Goal: Task Accomplishment & Management: Use online tool/utility

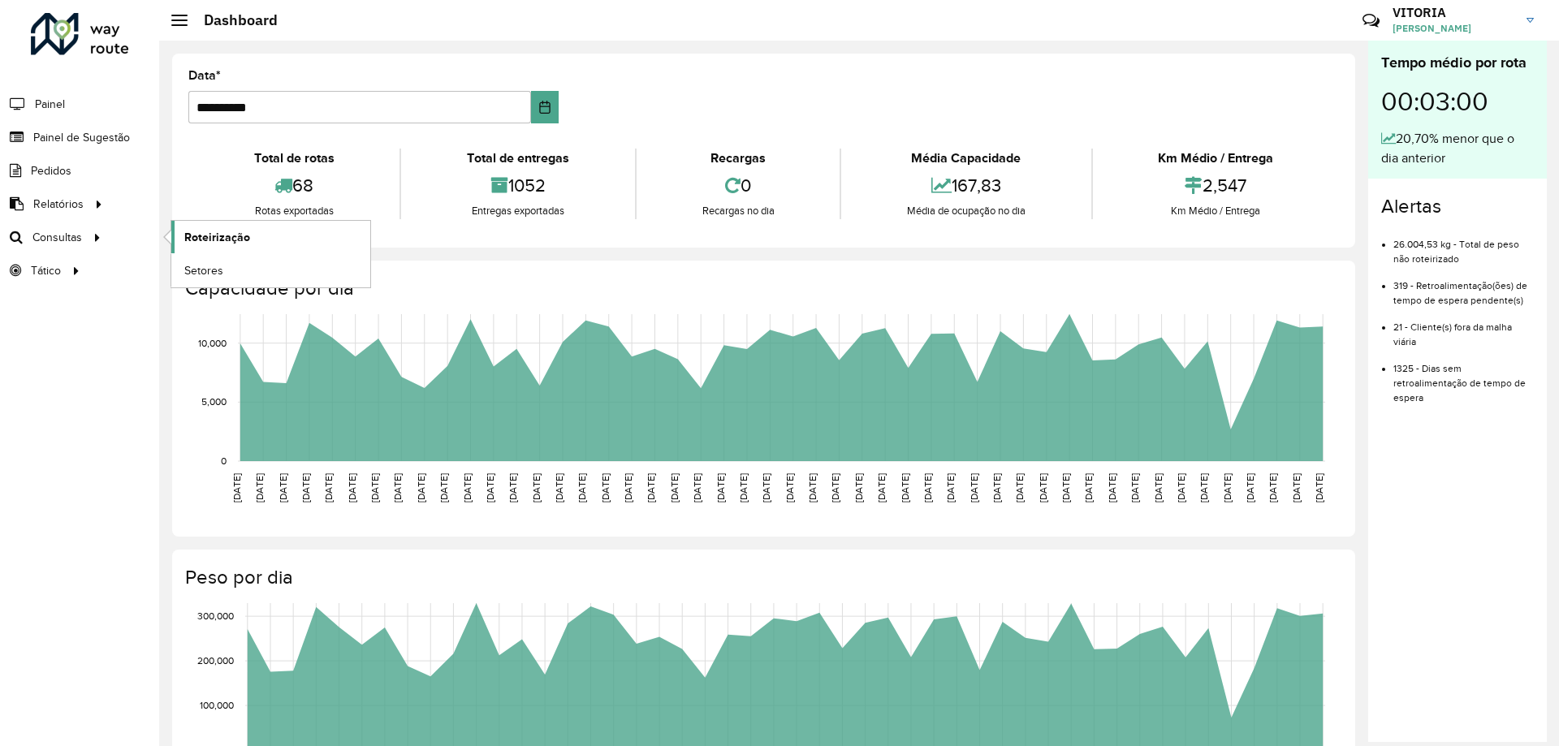
click at [241, 235] on span "Roteirização" at bounding box center [217, 237] width 66 height 17
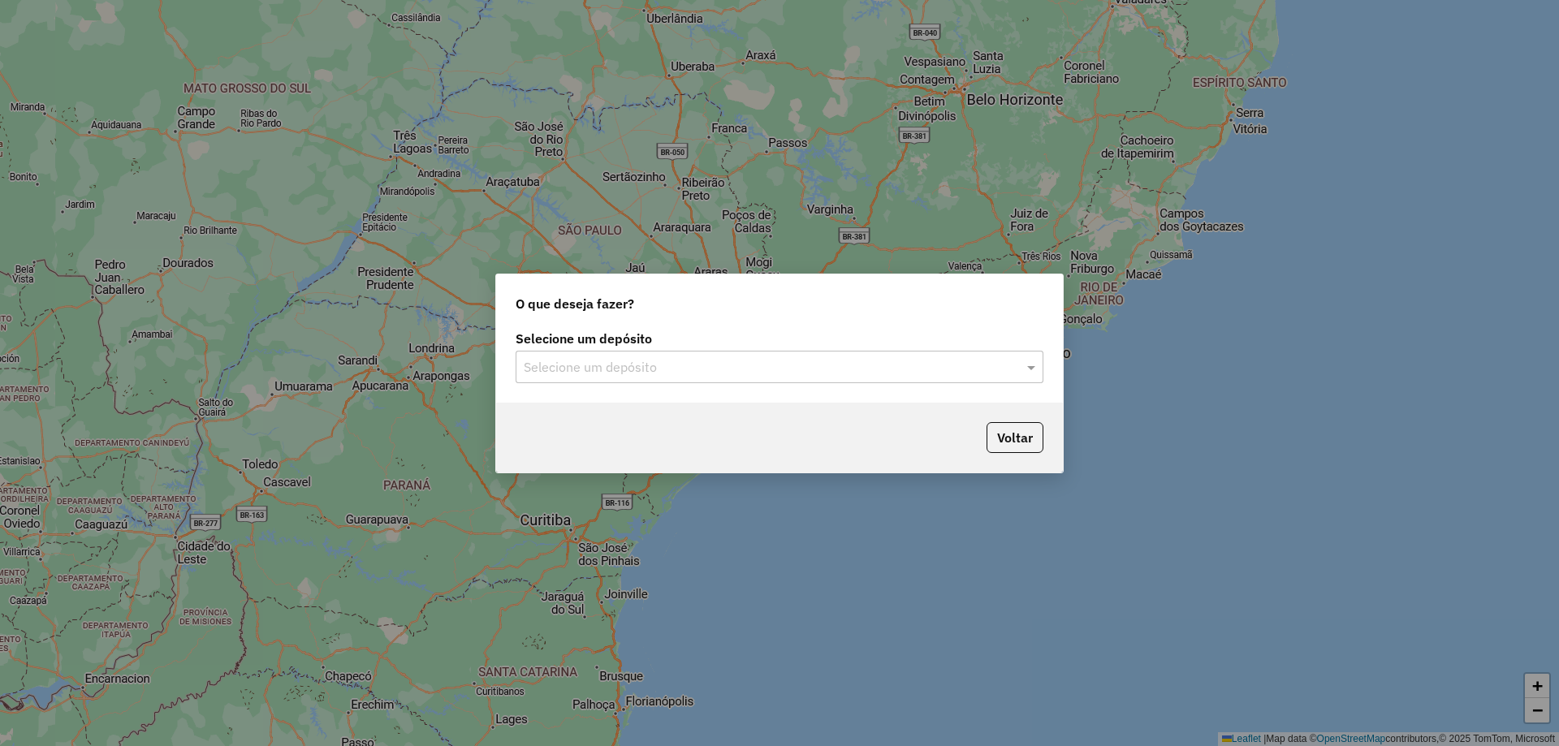
click at [603, 361] on input "text" at bounding box center [763, 367] width 479 height 19
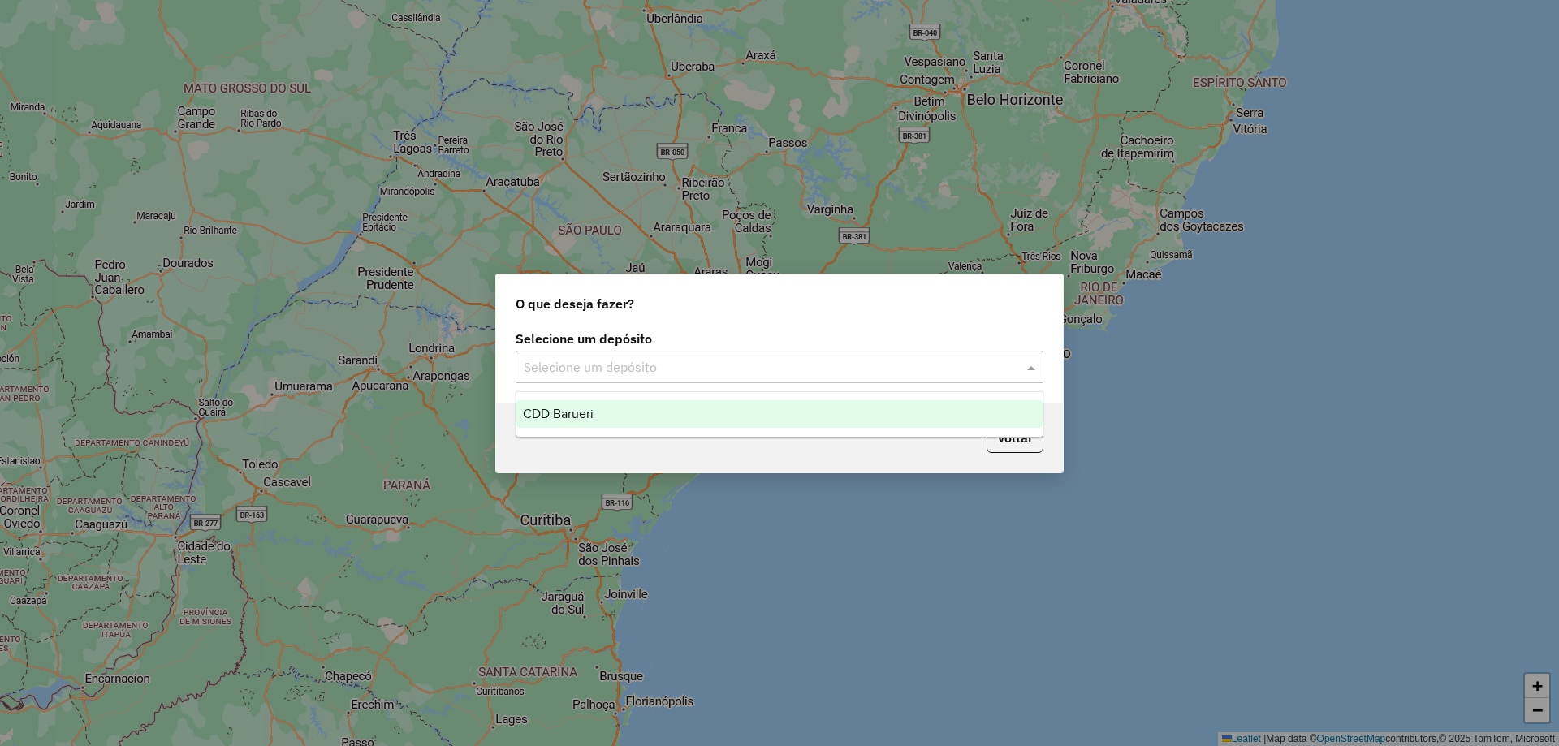
click at [600, 419] on div "CDD Barueri" at bounding box center [780, 414] width 526 height 28
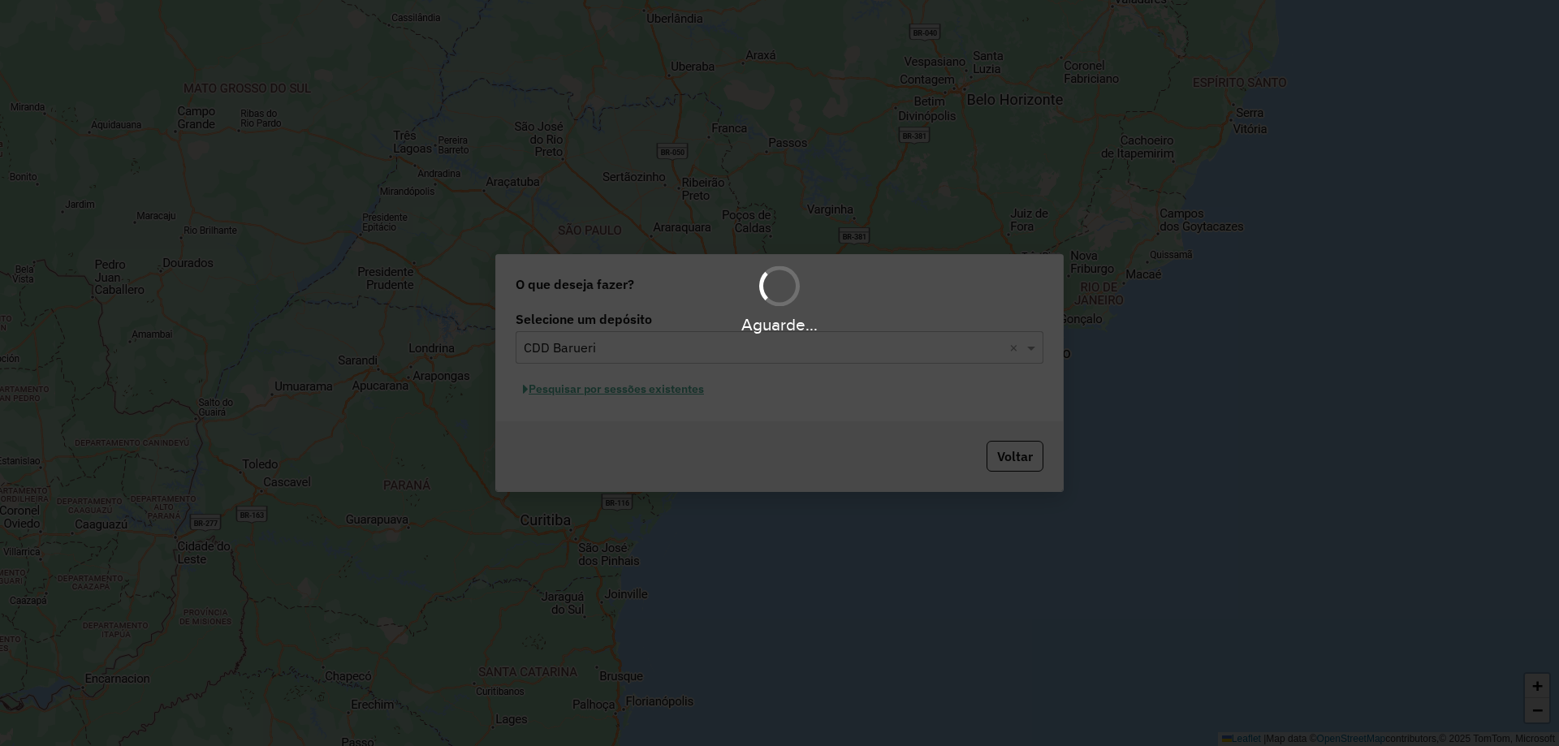
click at [654, 394] on div "Aguarde..." at bounding box center [779, 373] width 1559 height 746
click at [664, 390] on div "Aguarde..." at bounding box center [779, 373] width 1559 height 746
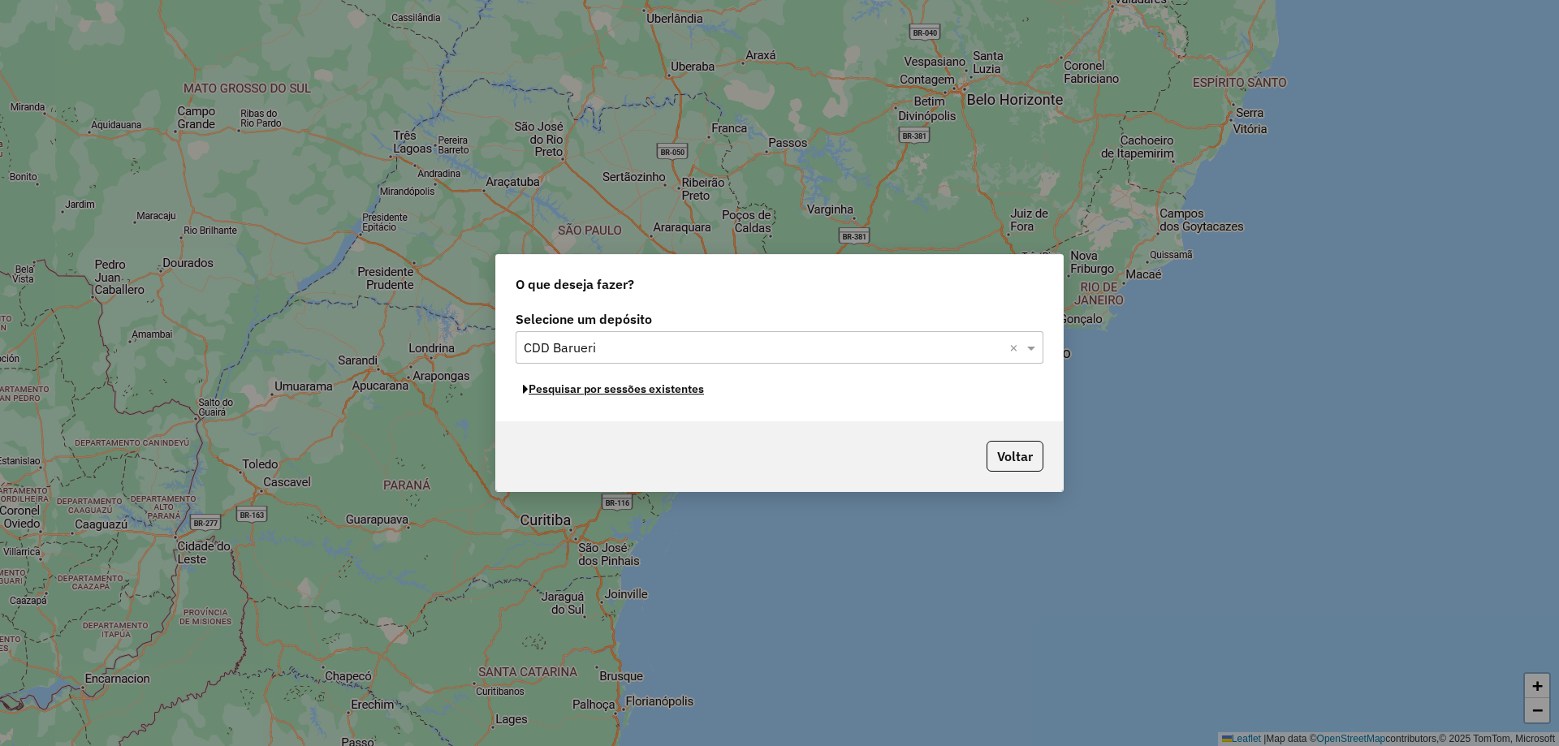
click at [664, 391] on button "Pesquisar por sessões existentes" at bounding box center [614, 389] width 196 height 25
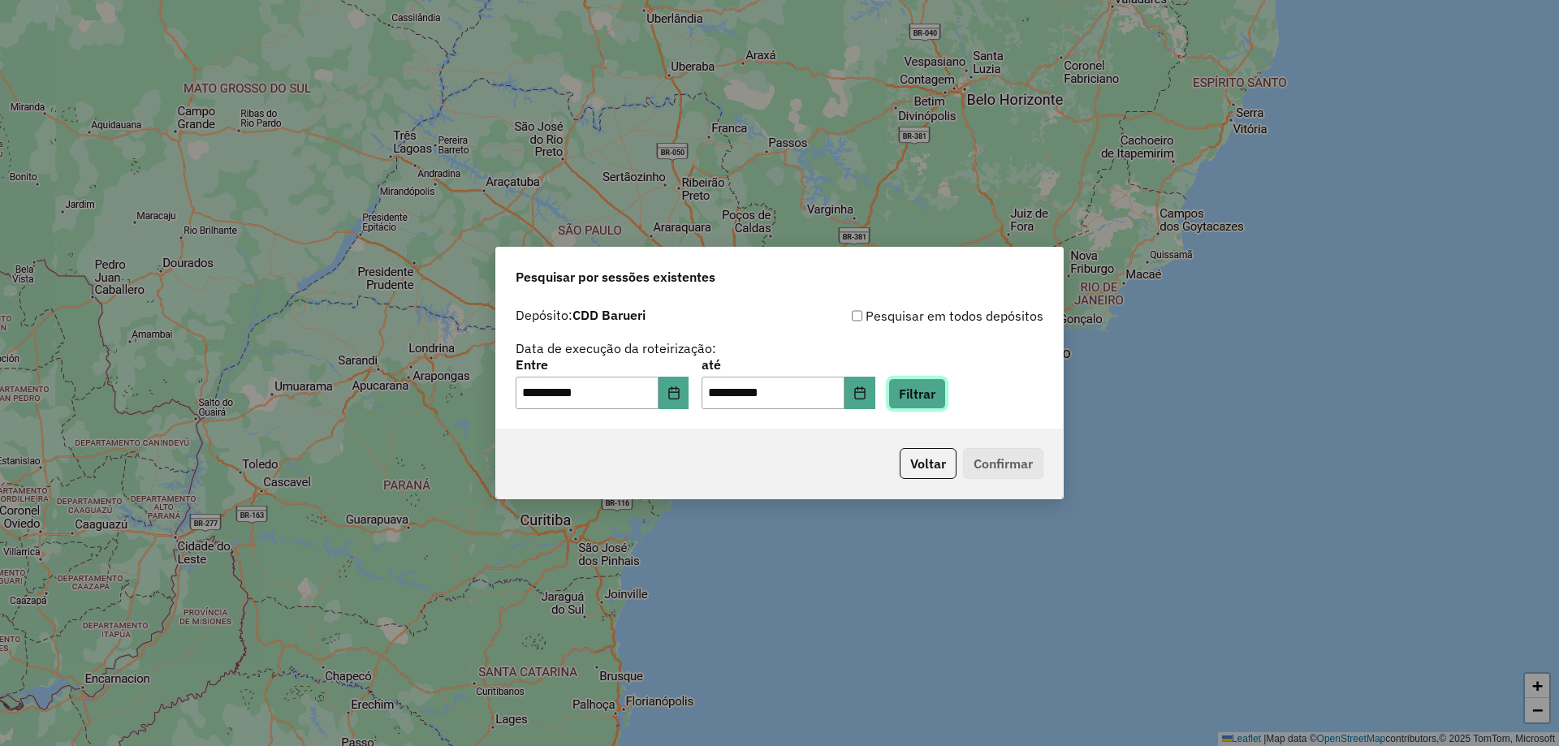
click at [932, 401] on button "Filtrar" at bounding box center [917, 393] width 58 height 31
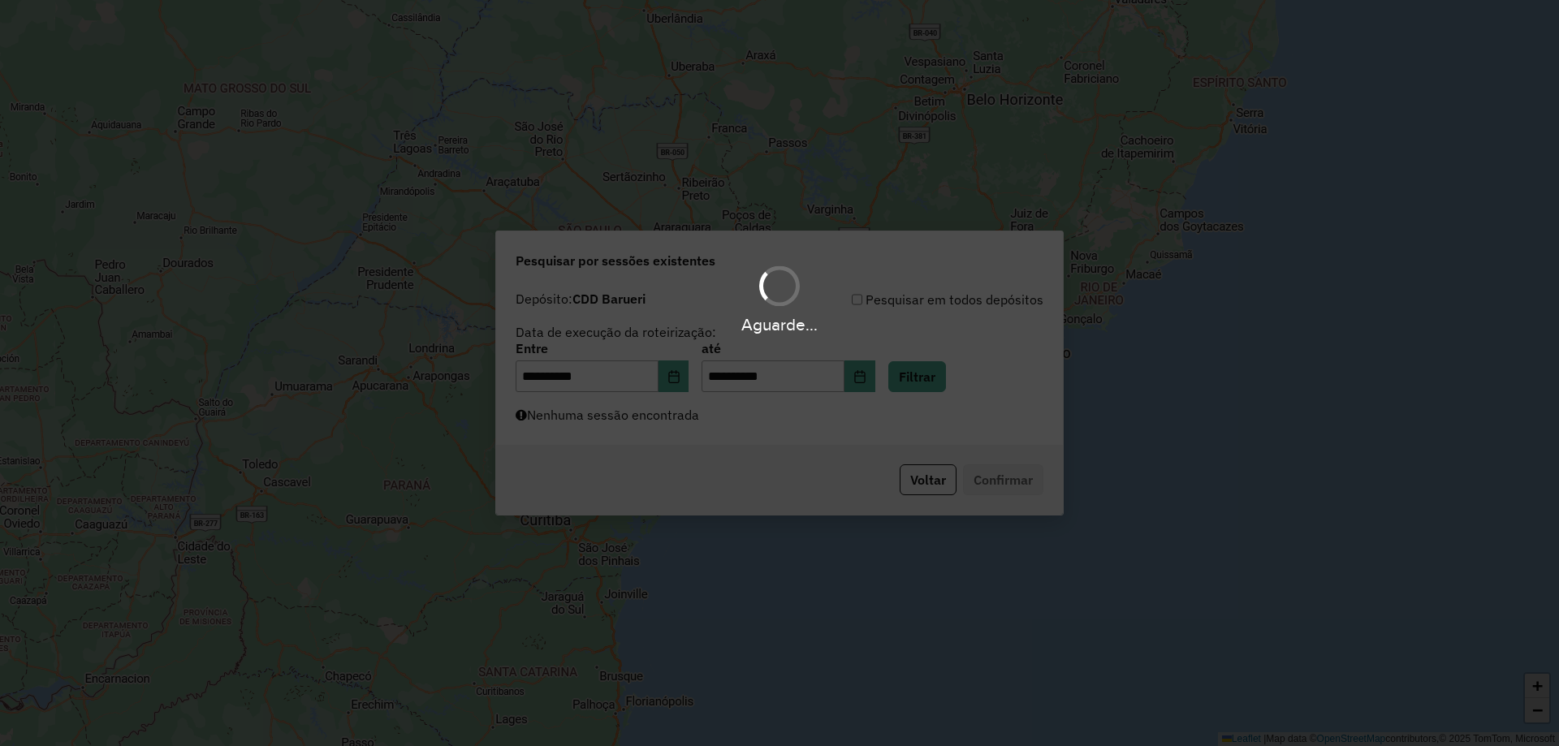
click at [782, 435] on div "Aguarde..." at bounding box center [779, 373] width 1559 height 746
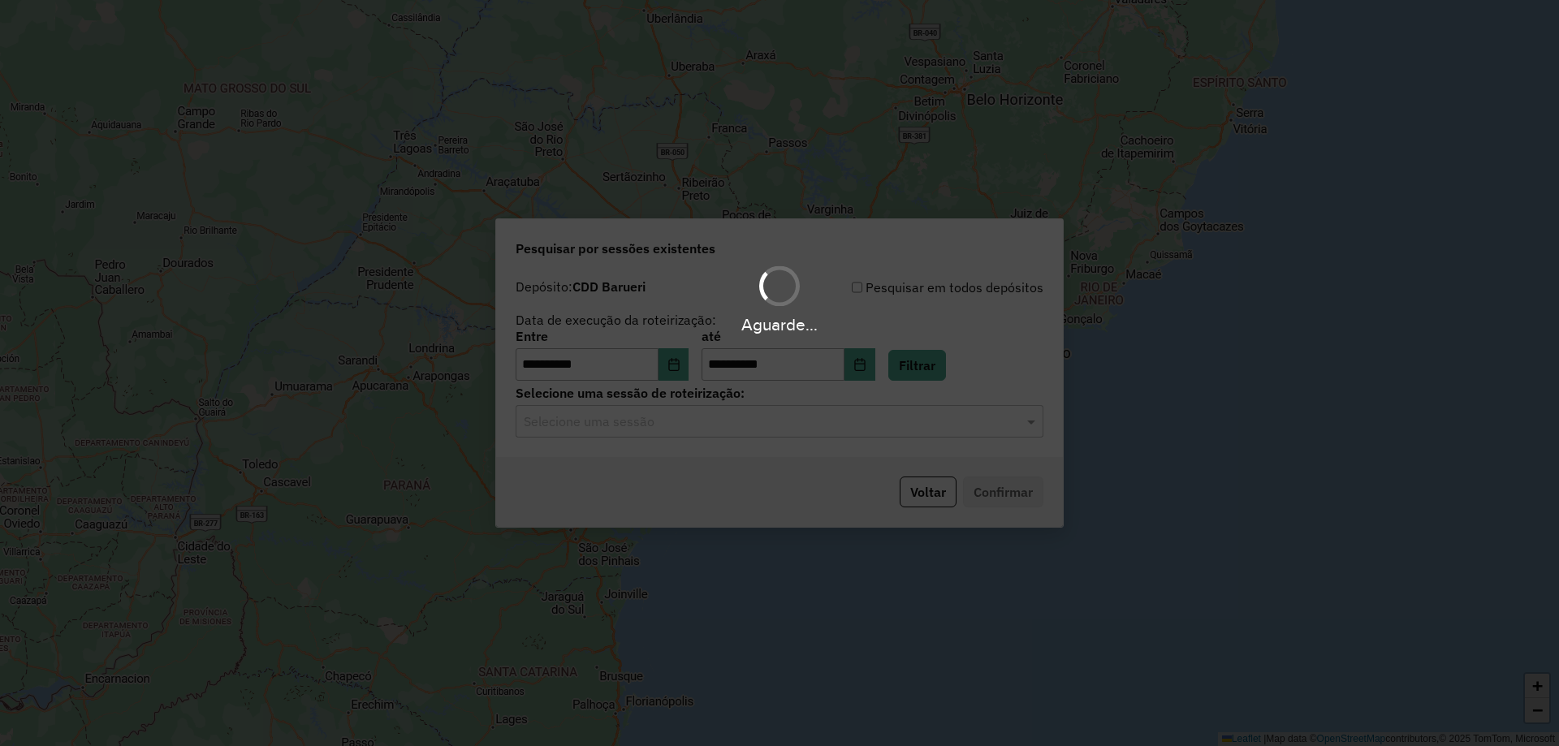
click at [757, 432] on div "Aguarde..." at bounding box center [779, 373] width 1559 height 746
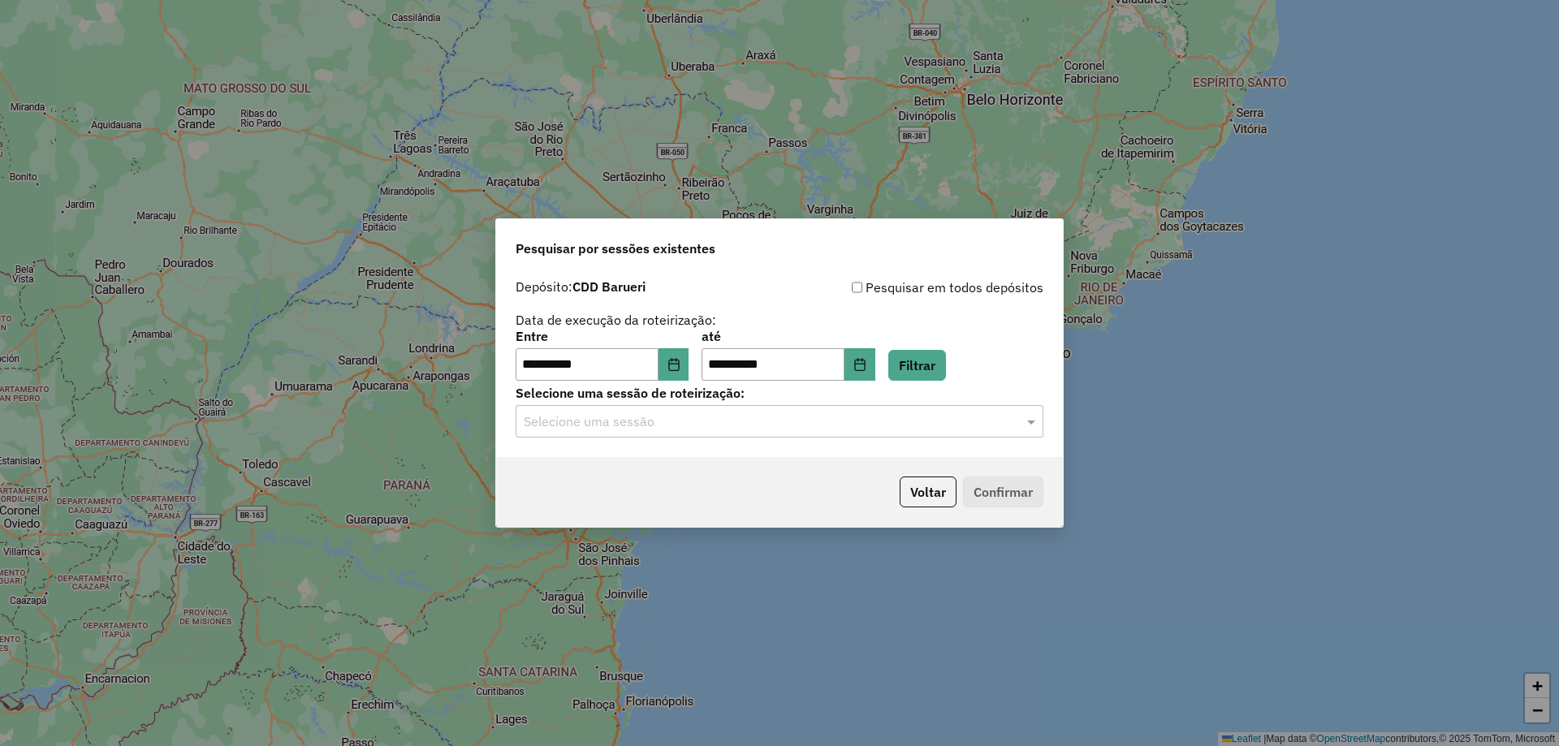
click at [742, 430] on input "text" at bounding box center [763, 422] width 479 height 19
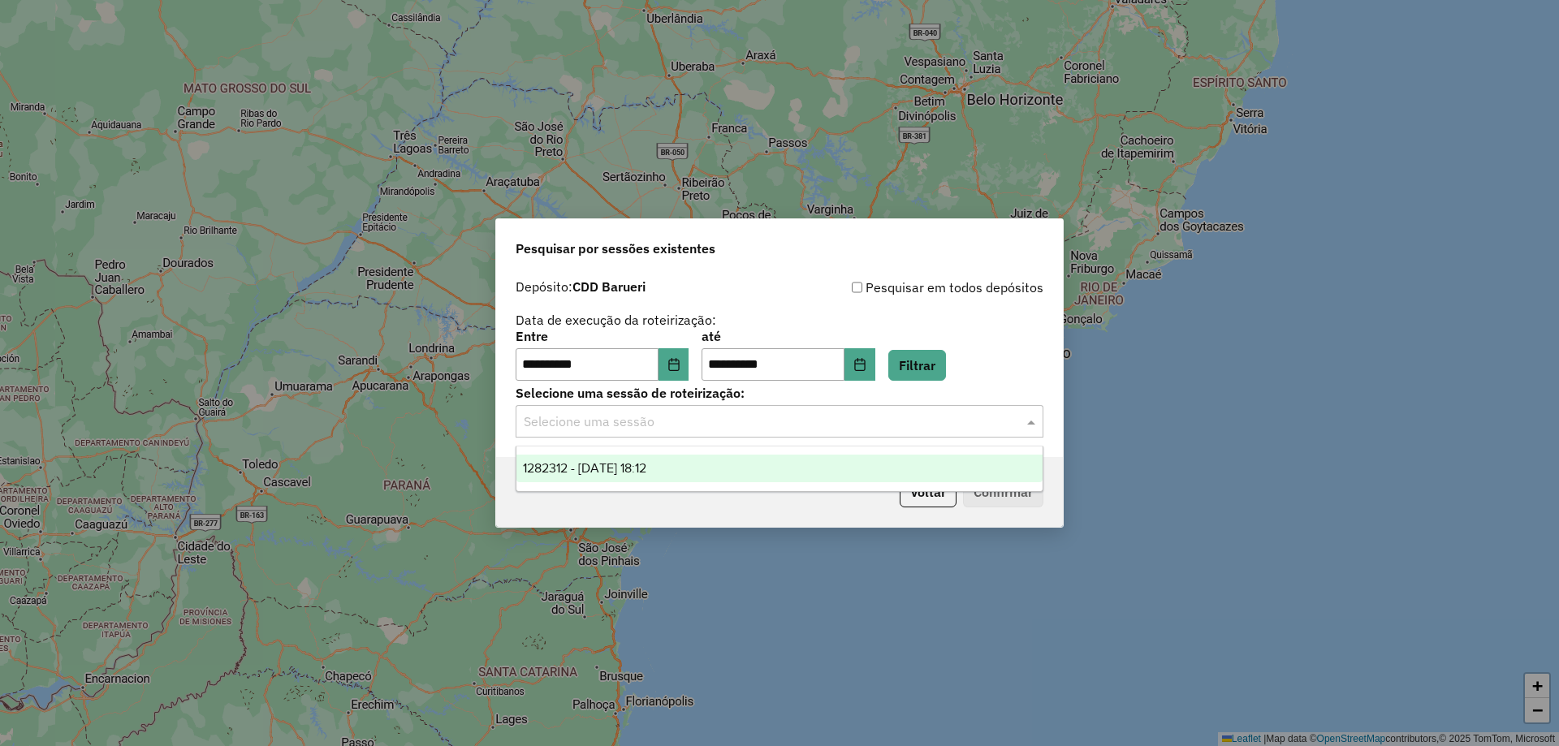
click at [609, 468] on span "1282312 - 25/09/2025 18:12" at bounding box center [584, 468] width 123 height 14
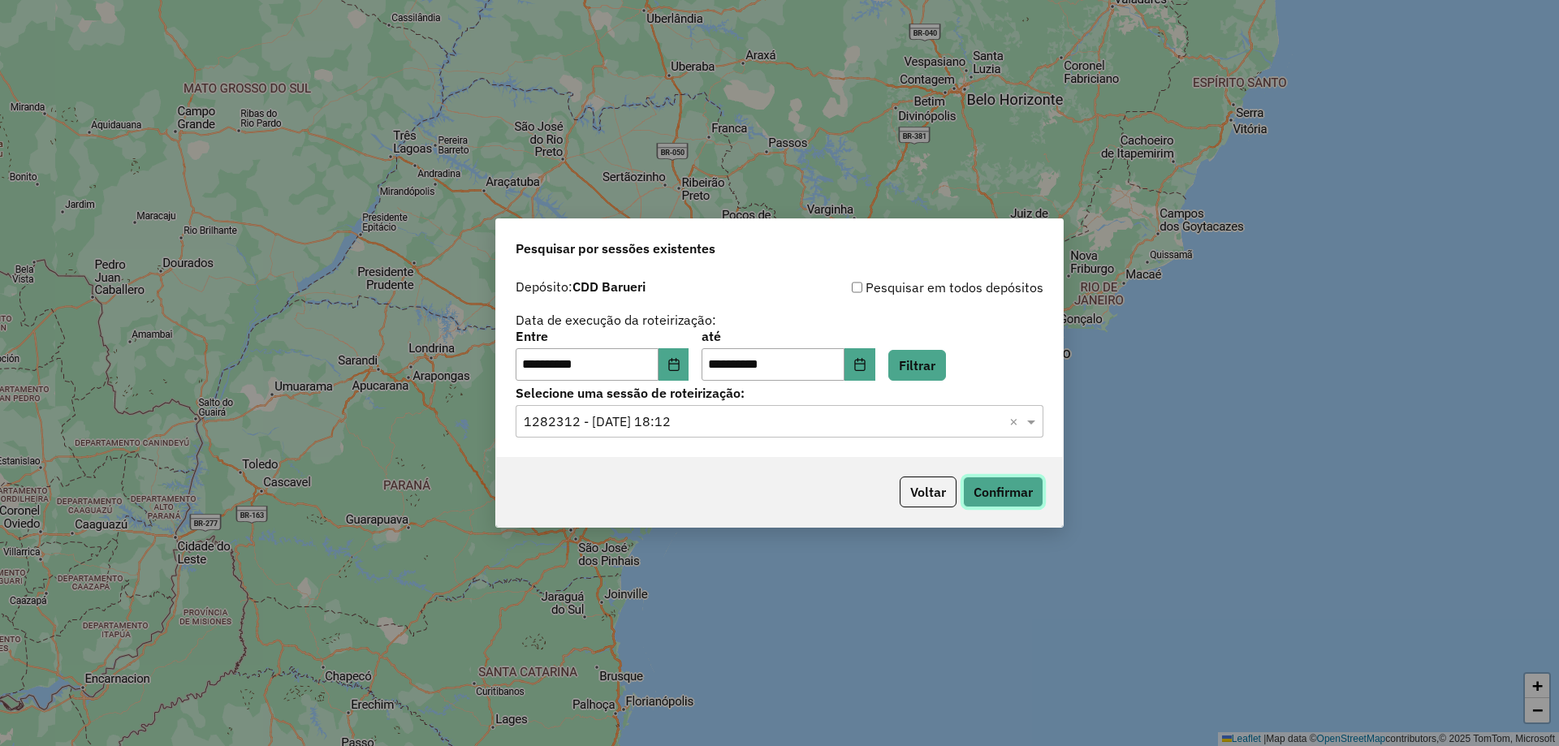
click at [1008, 500] on button "Confirmar" at bounding box center [1003, 492] width 80 height 31
click at [681, 365] on icon "Choose Date" at bounding box center [674, 364] width 13 height 13
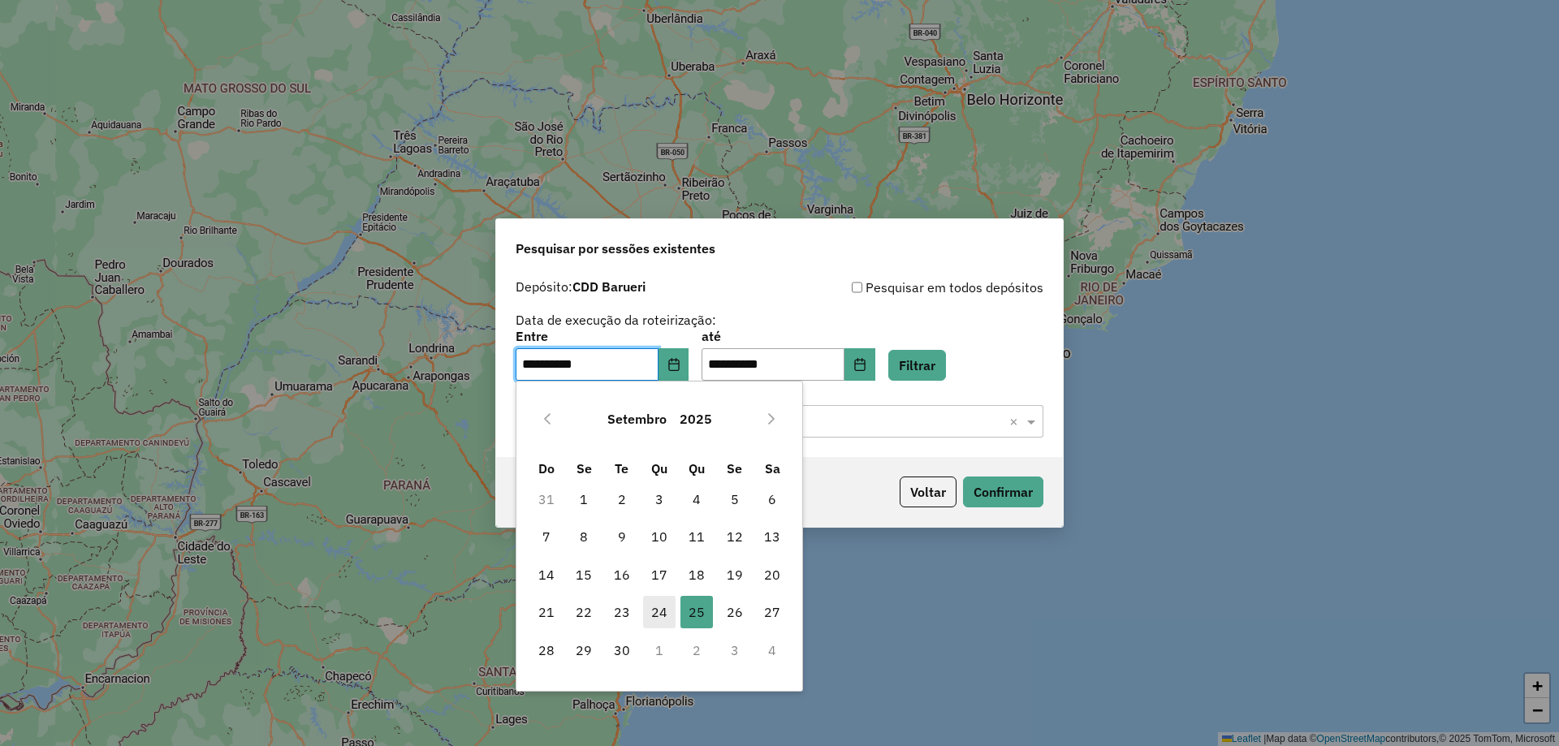
click at [668, 615] on span "24" at bounding box center [659, 612] width 32 height 32
type input "**********"
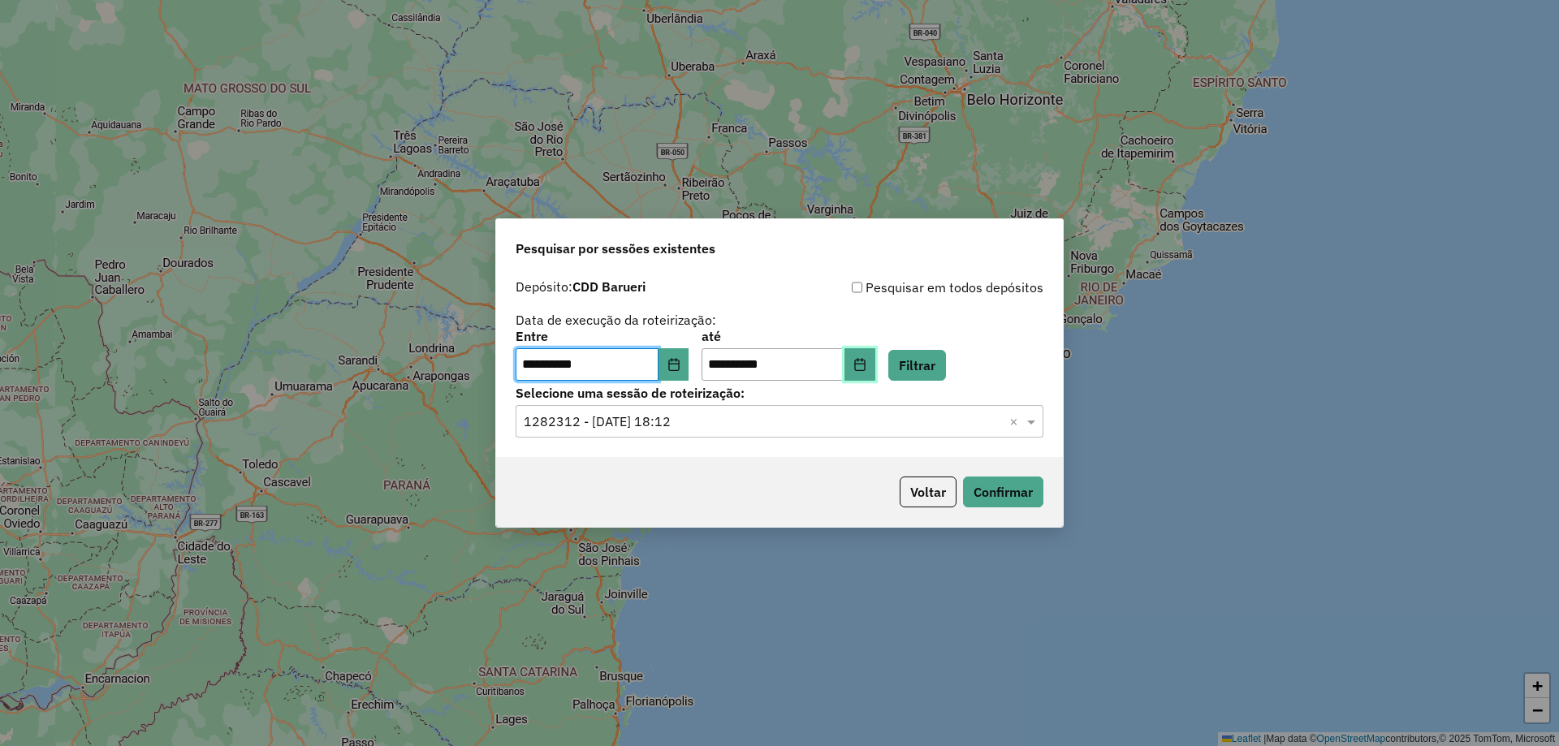
click at [867, 358] on icon "Choose Date" at bounding box center [860, 364] width 13 height 13
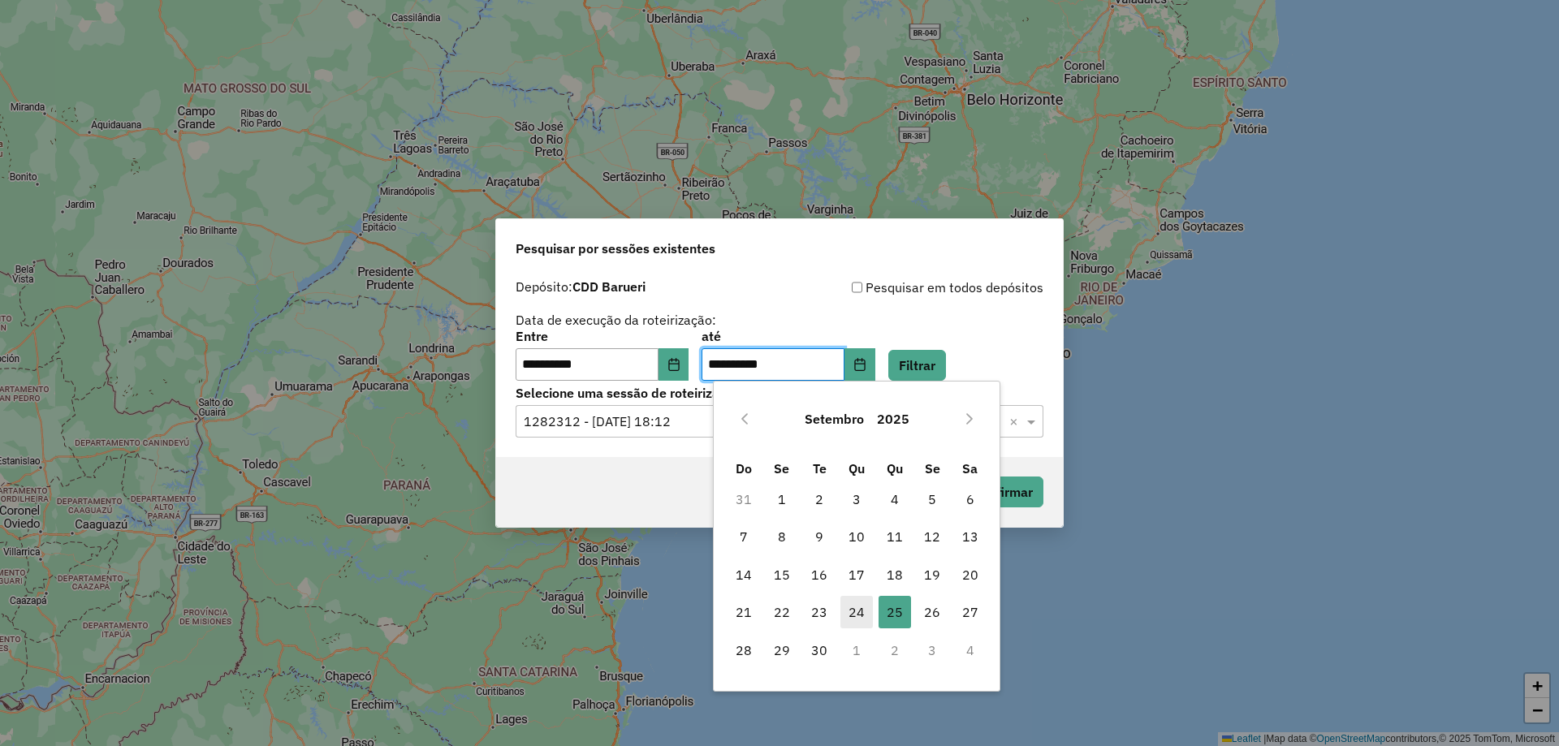
click at [857, 613] on span "24" at bounding box center [857, 612] width 32 height 32
type input "**********"
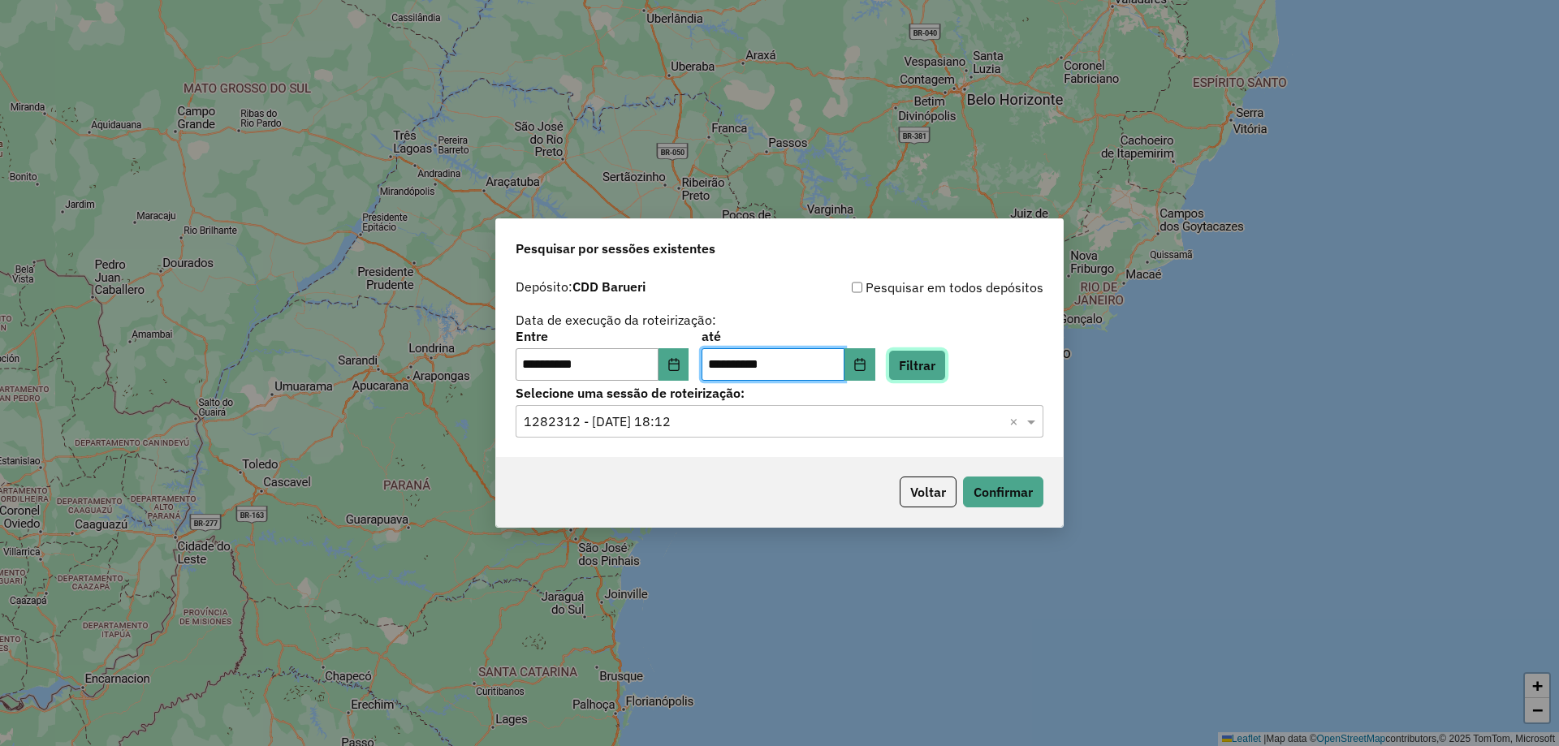
click at [936, 378] on button "Filtrar" at bounding box center [917, 365] width 58 height 31
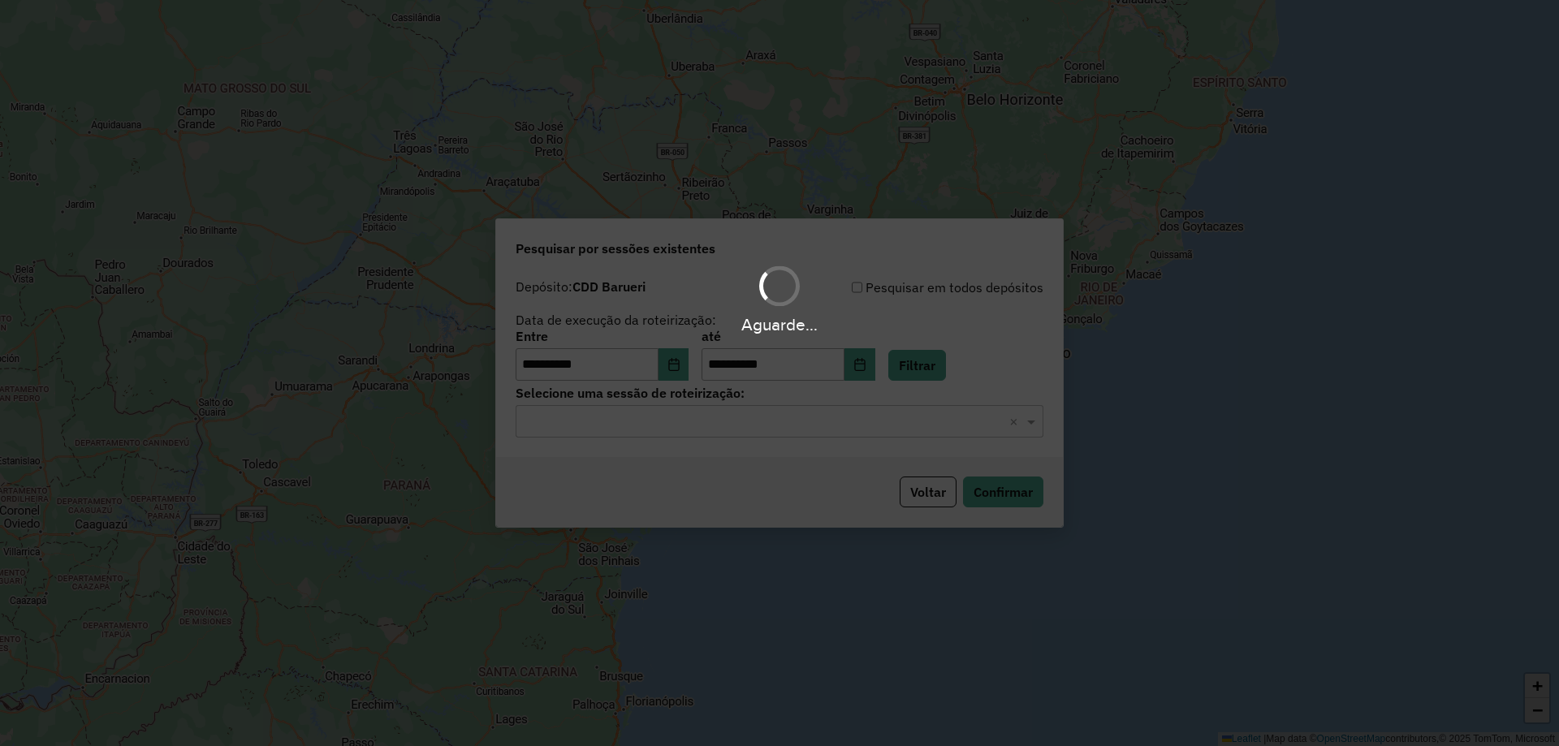
click at [723, 428] on hb-app "**********" at bounding box center [779, 373] width 1559 height 746
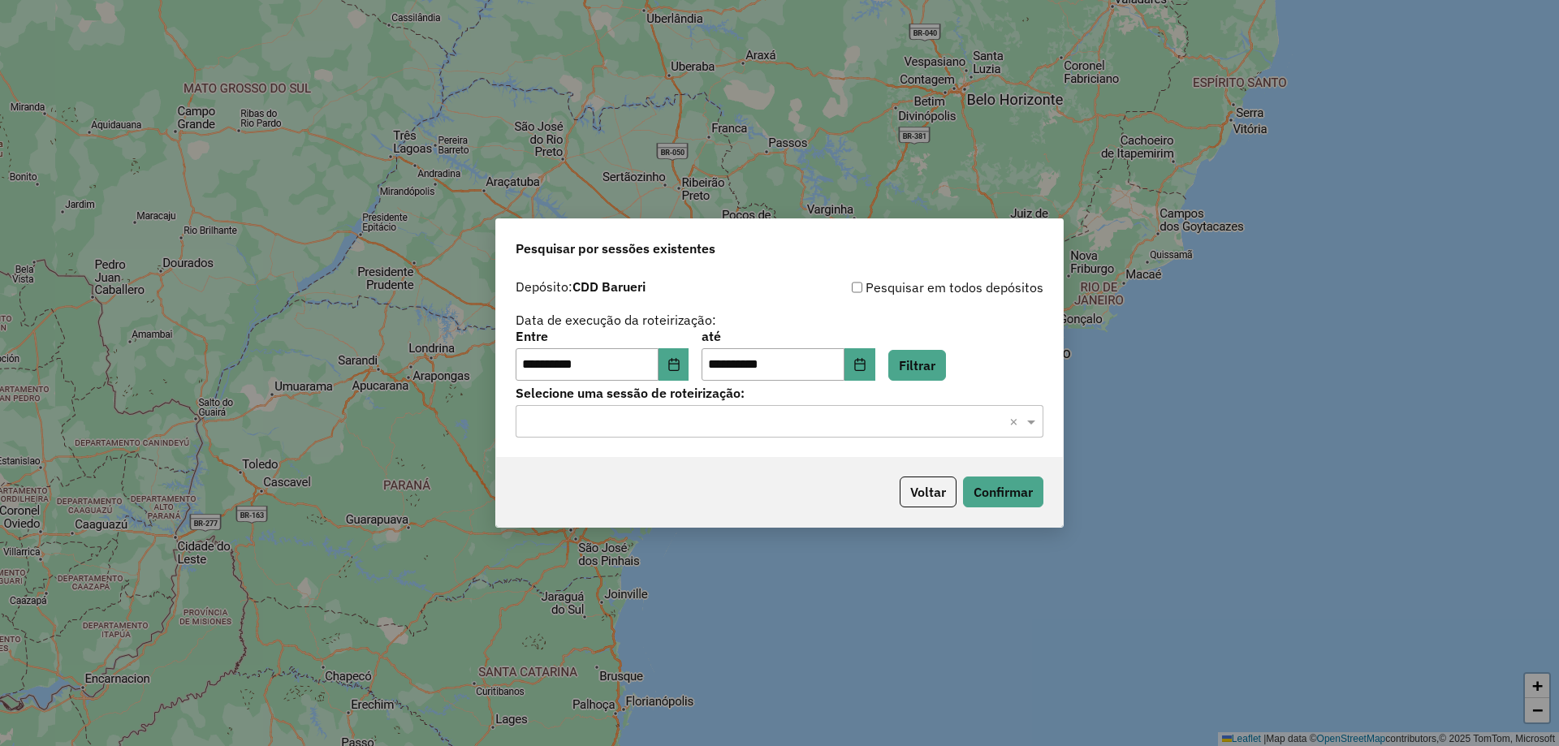
click at [711, 433] on div "Selecione uma sessão × ×" at bounding box center [780, 421] width 528 height 32
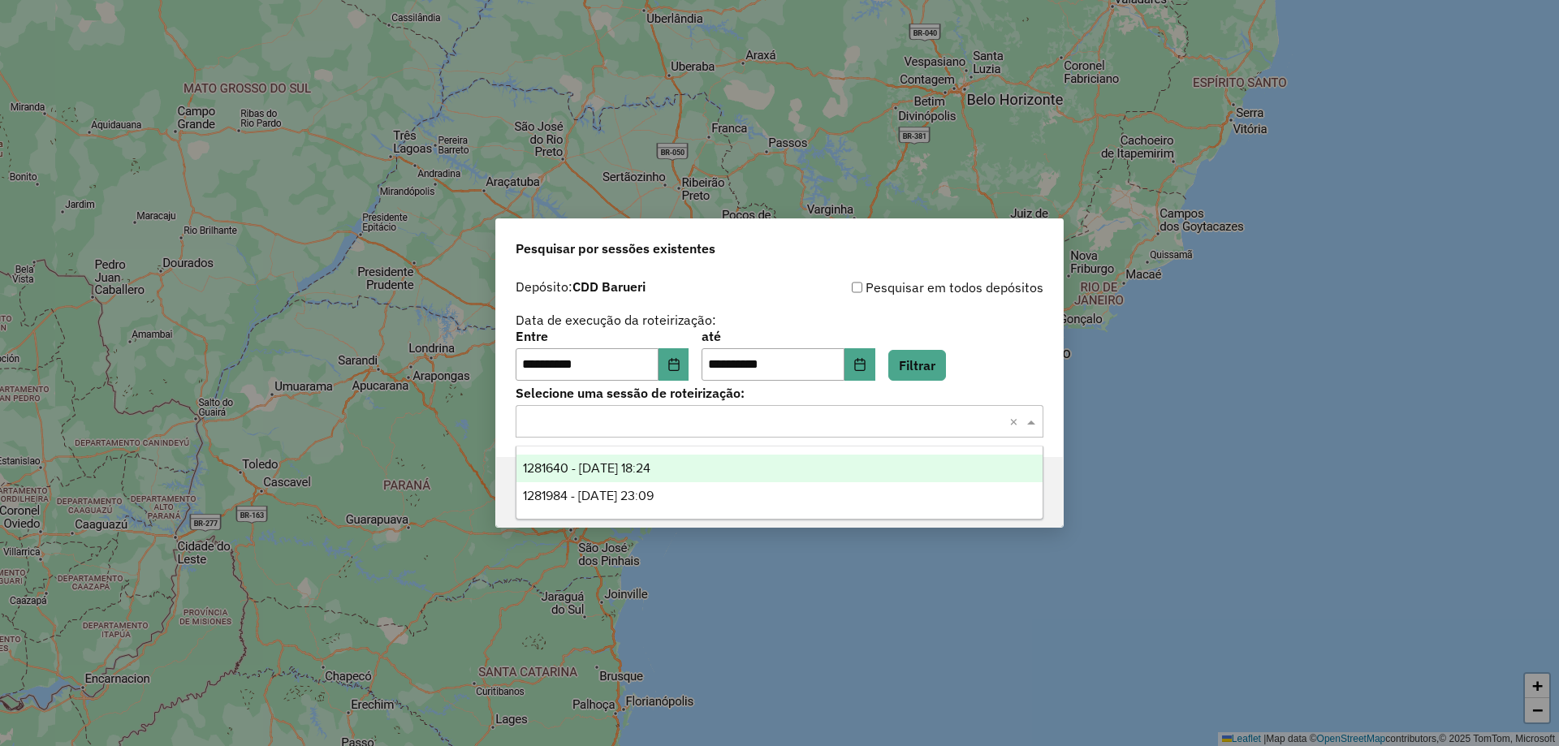
click at [651, 472] on span "1281640 - 24/09/2025 18:24" at bounding box center [587, 468] width 128 height 14
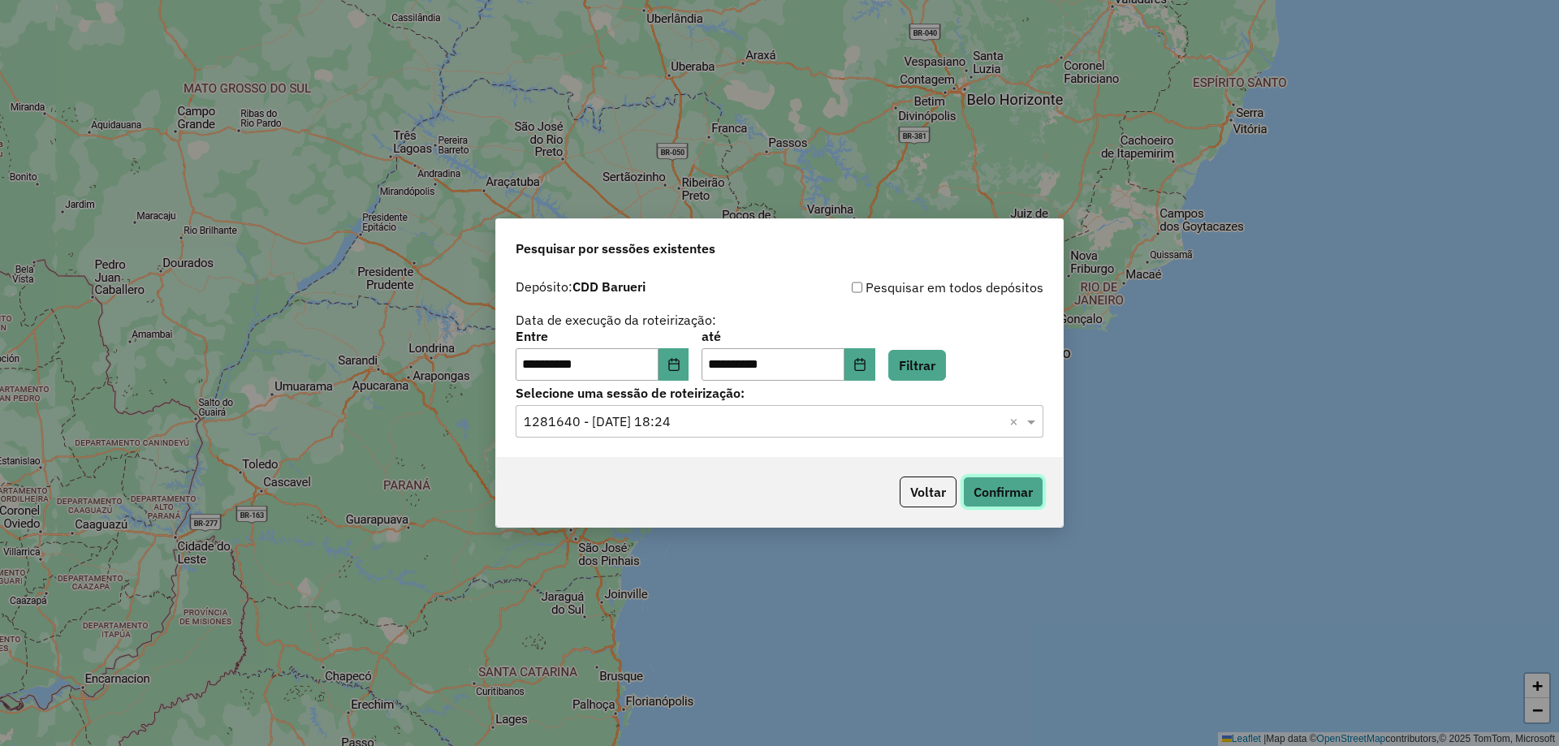
click at [988, 491] on button "Confirmar" at bounding box center [1003, 492] width 80 height 31
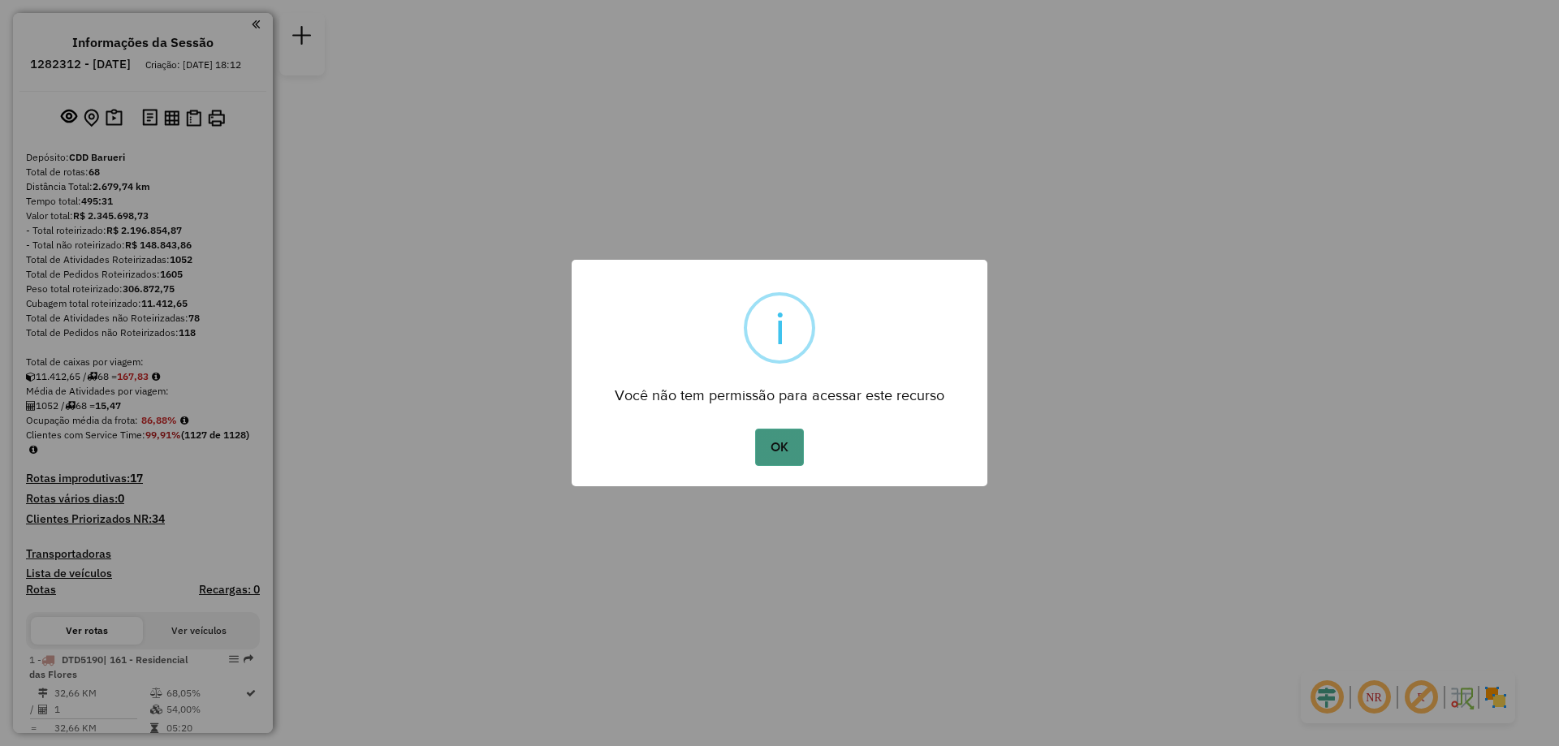
click at [788, 447] on button "OK" at bounding box center [779, 447] width 48 height 37
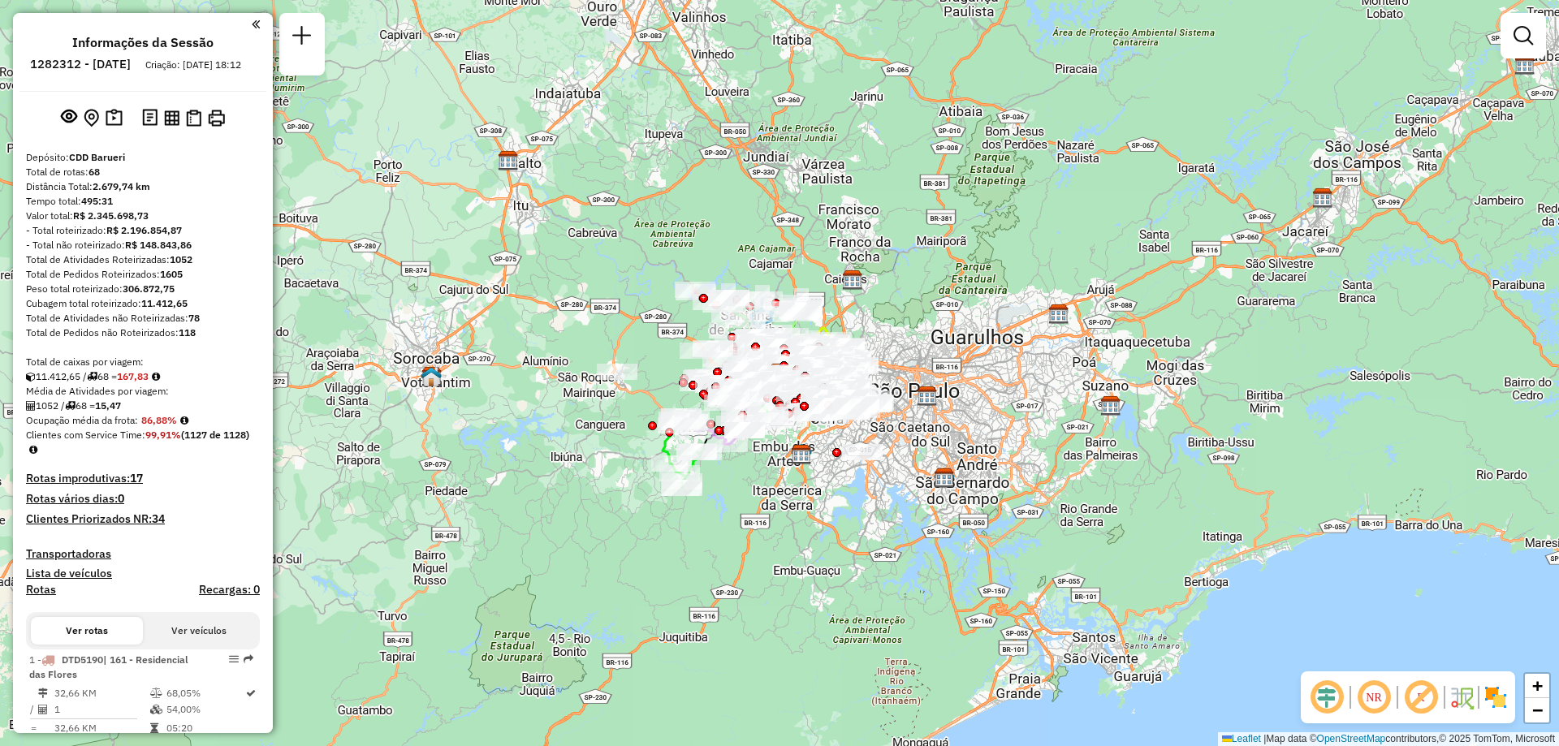
click at [1371, 703] on em at bounding box center [1374, 697] width 39 height 39
click at [1492, 690] on img at bounding box center [1496, 698] width 26 height 26
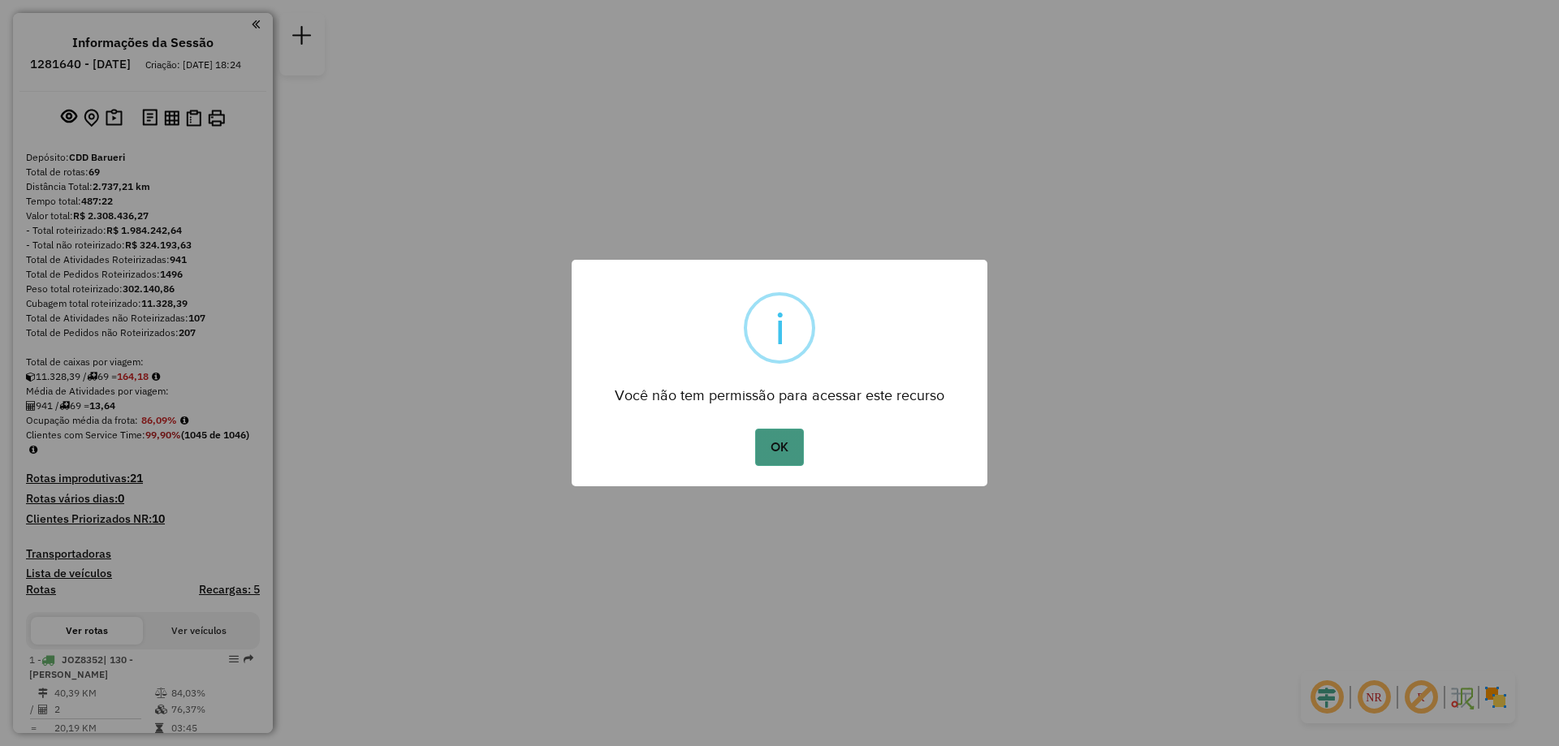
click at [770, 454] on button "OK" at bounding box center [779, 447] width 48 height 37
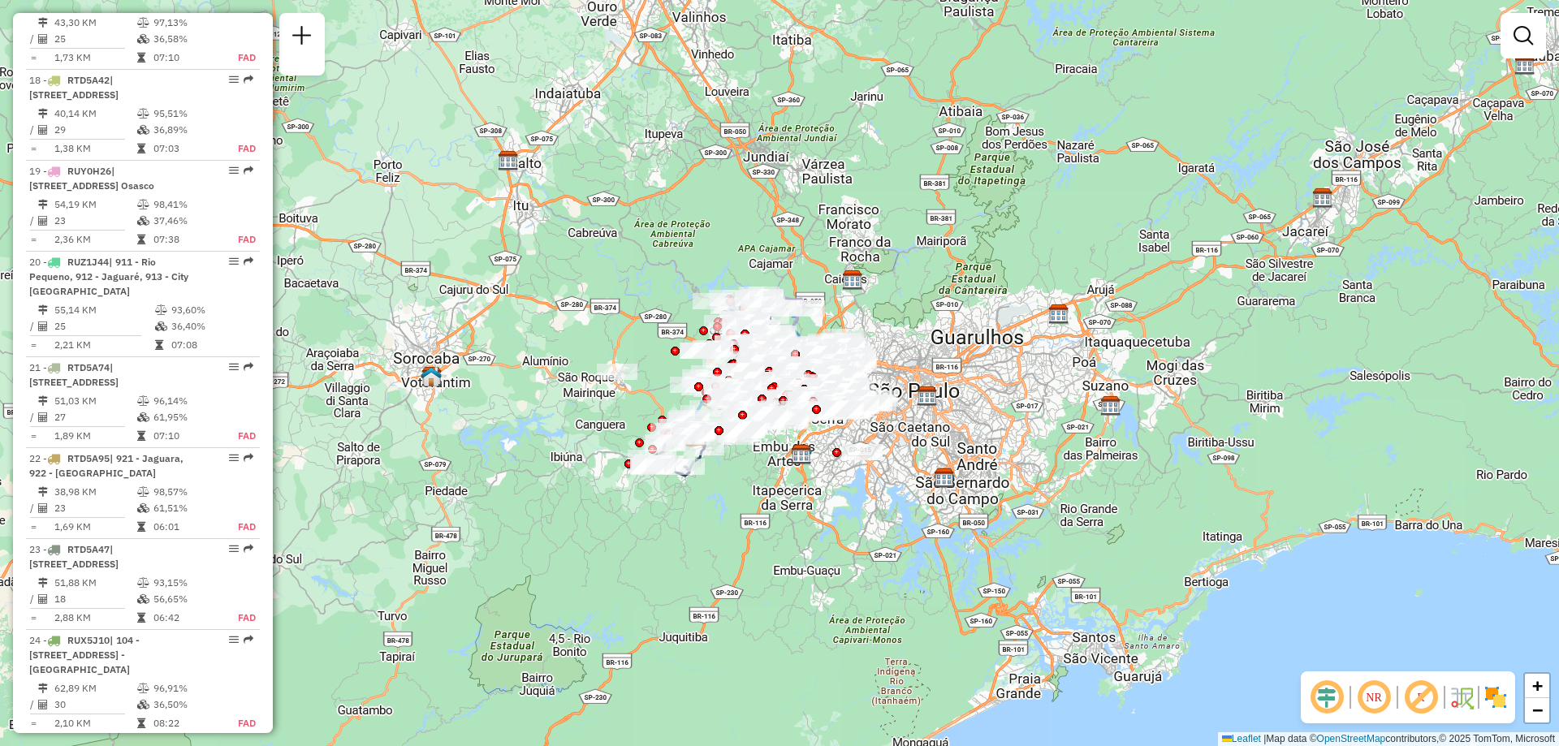
scroll to position [2599, 0]
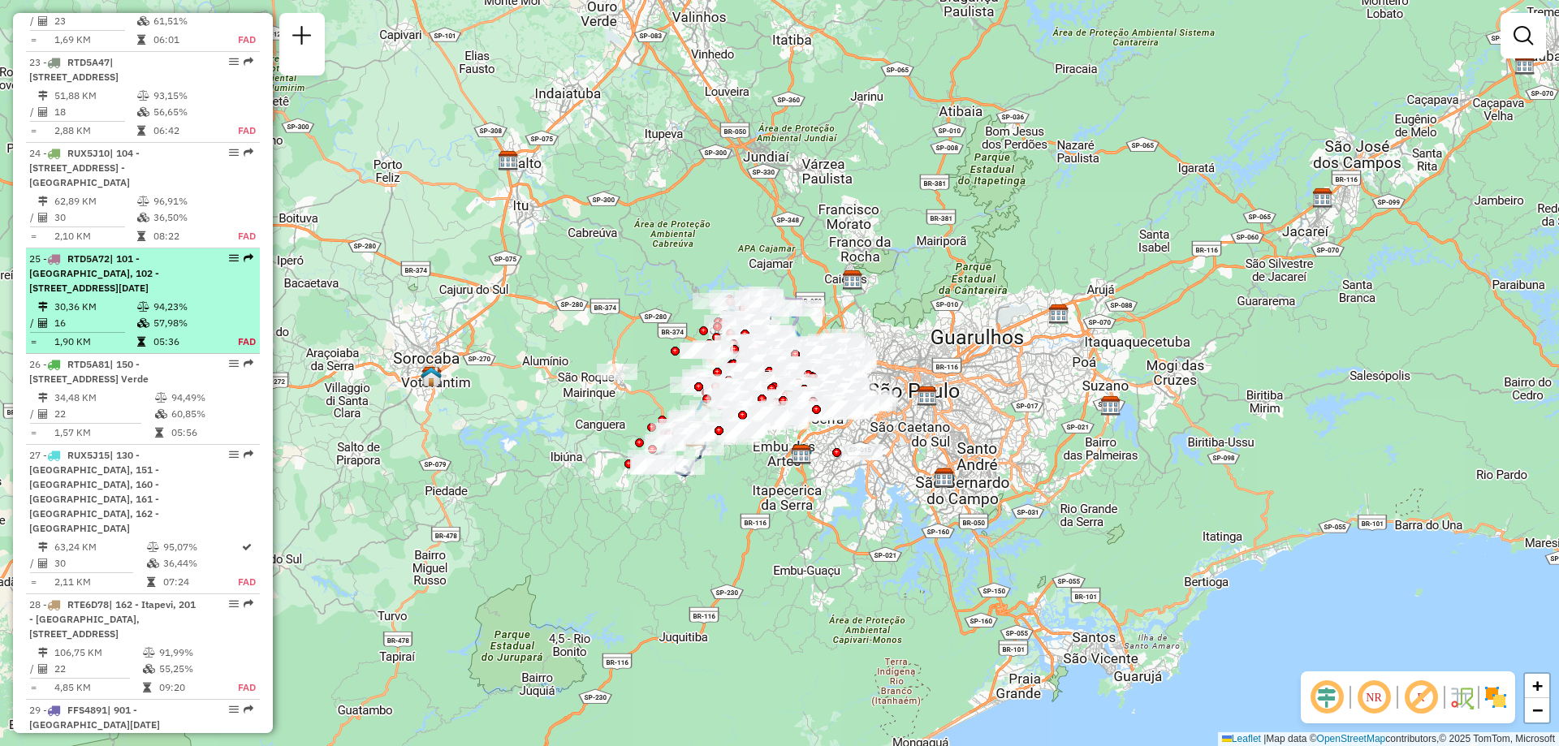
click at [159, 294] on span "| 101 - [GEOGRAPHIC_DATA], 102 - [STREET_ADDRESS][DATE]" at bounding box center [94, 273] width 130 height 41
select select "**********"
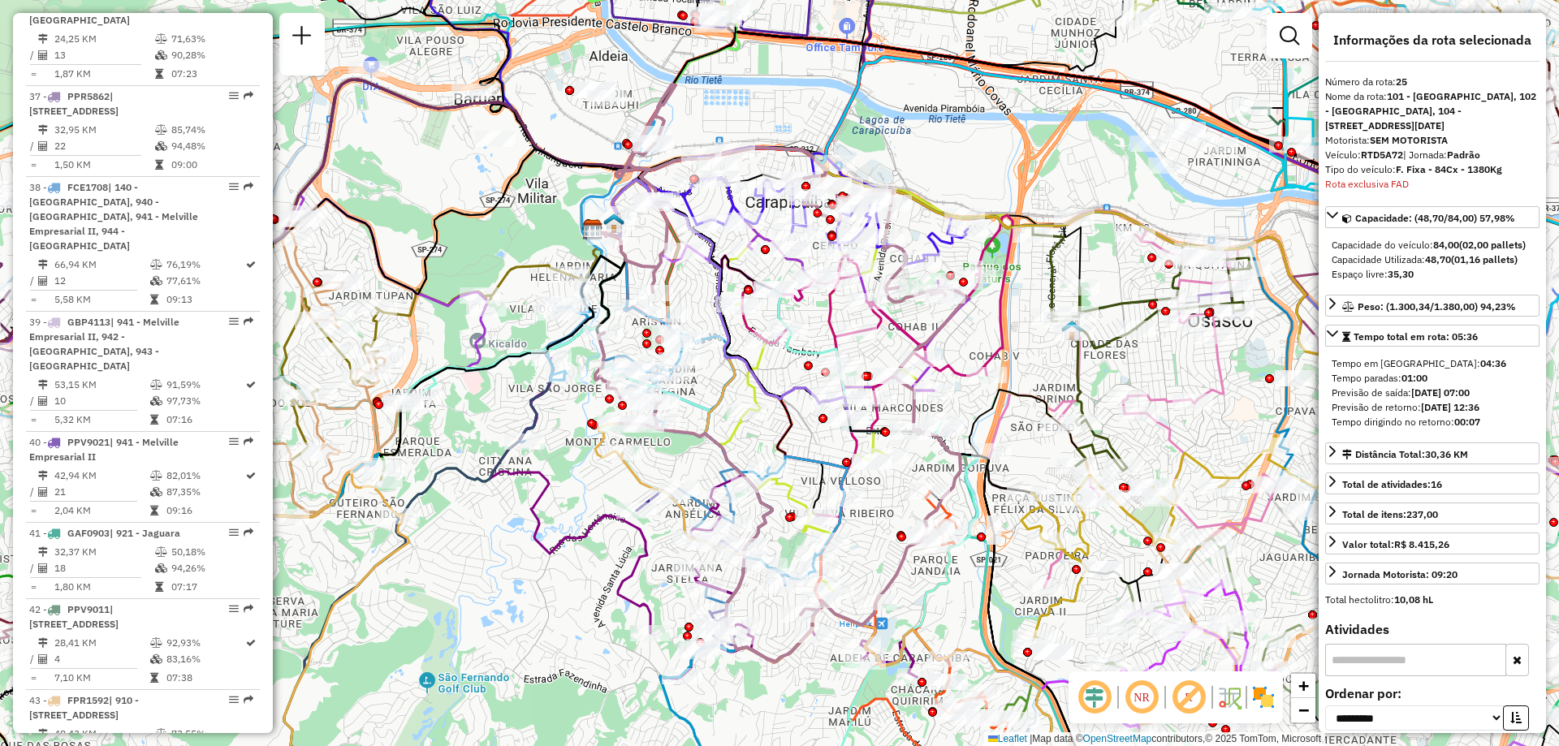
scroll to position [4413, 0]
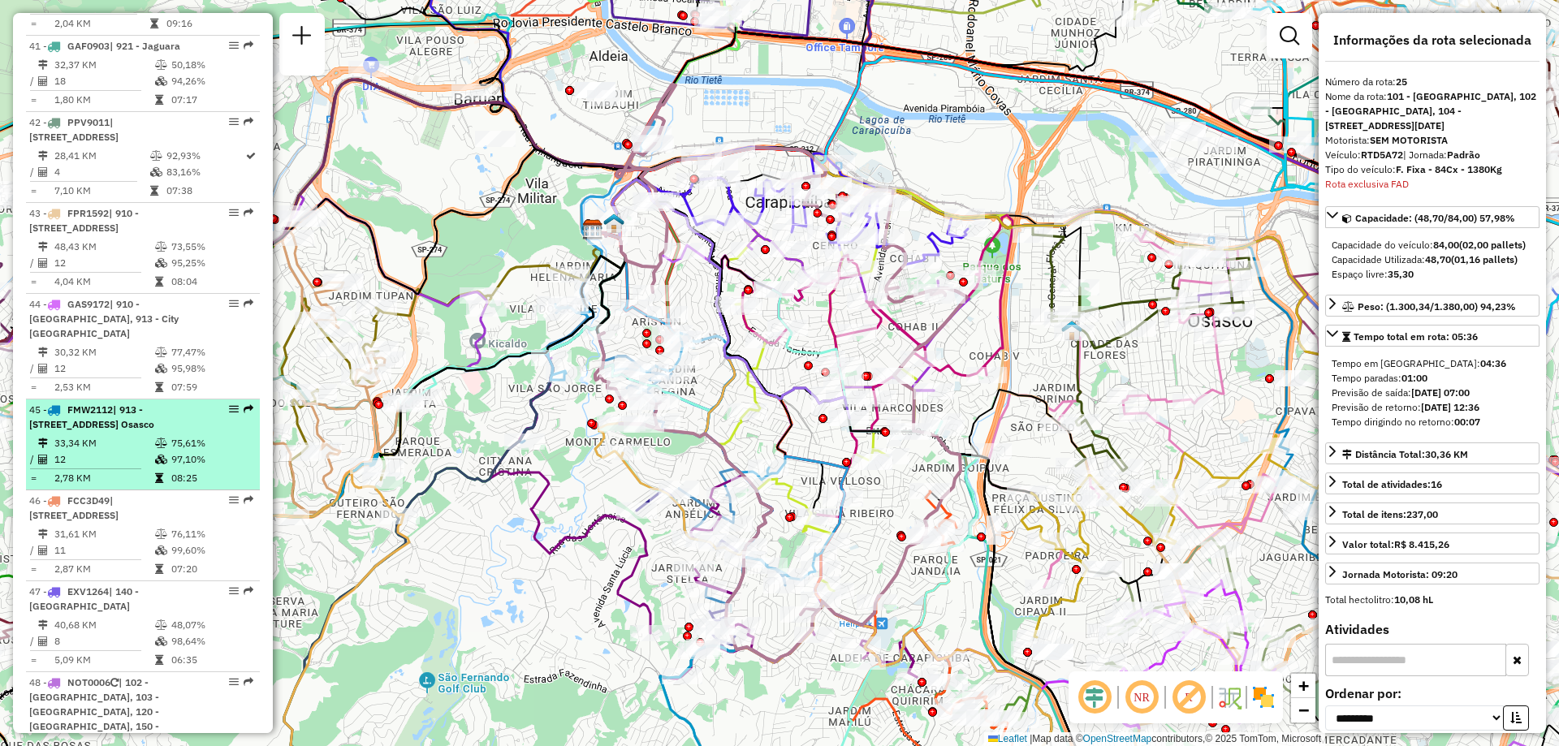
click at [151, 430] on span "| 913 - [STREET_ADDRESS] Osasco" at bounding box center [91, 417] width 125 height 27
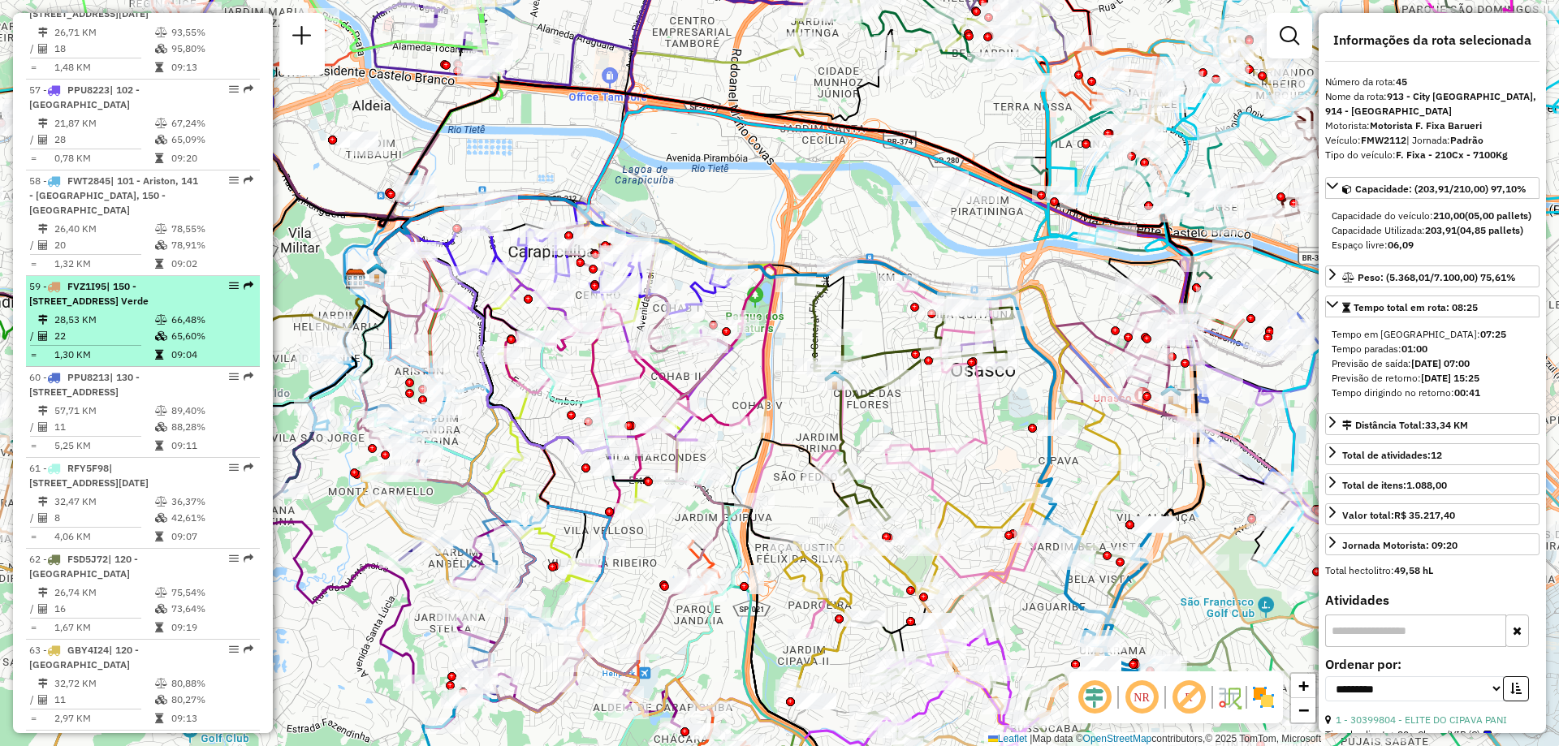
click at [154, 435] on td at bounding box center [162, 427] width 16 height 16
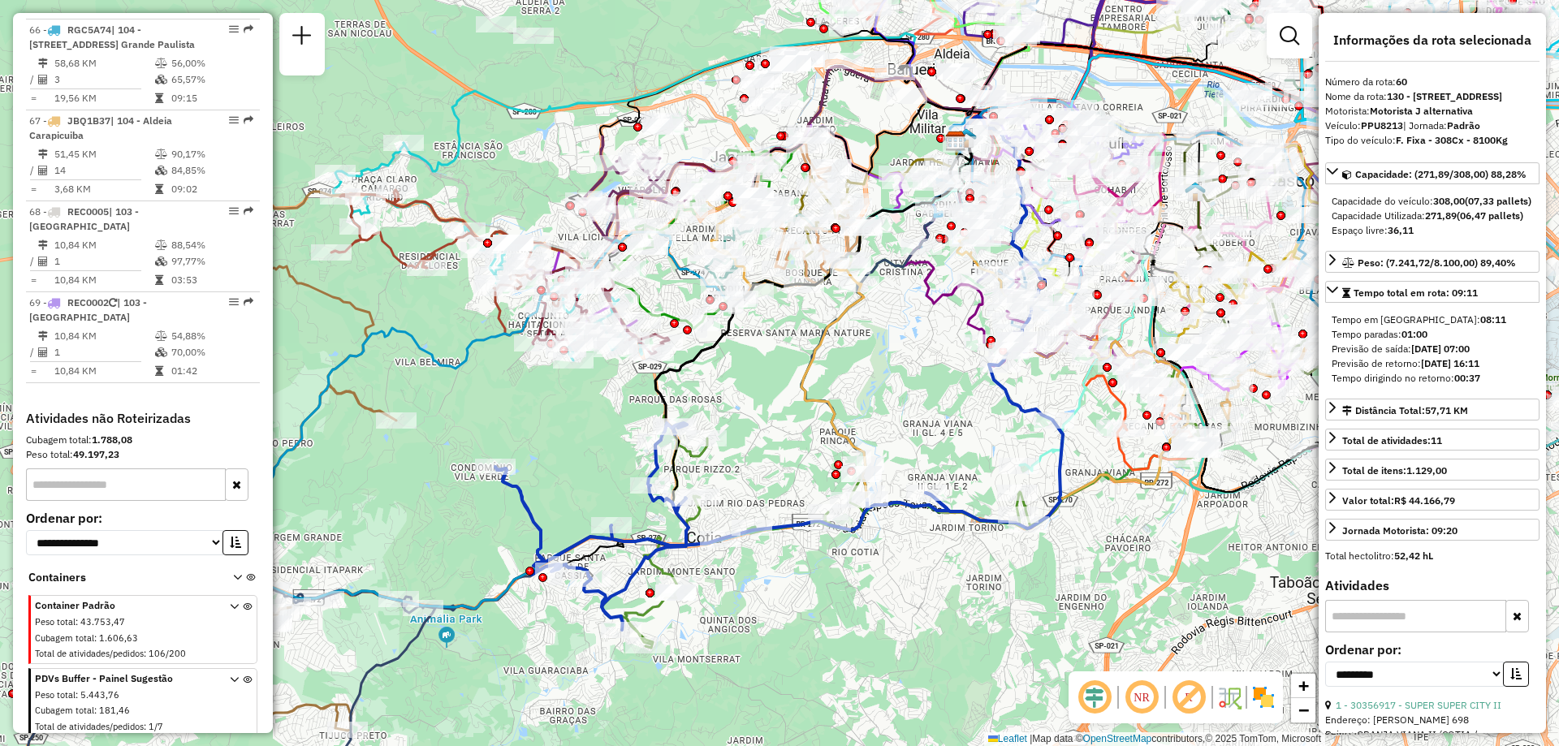
scroll to position [7016, 0]
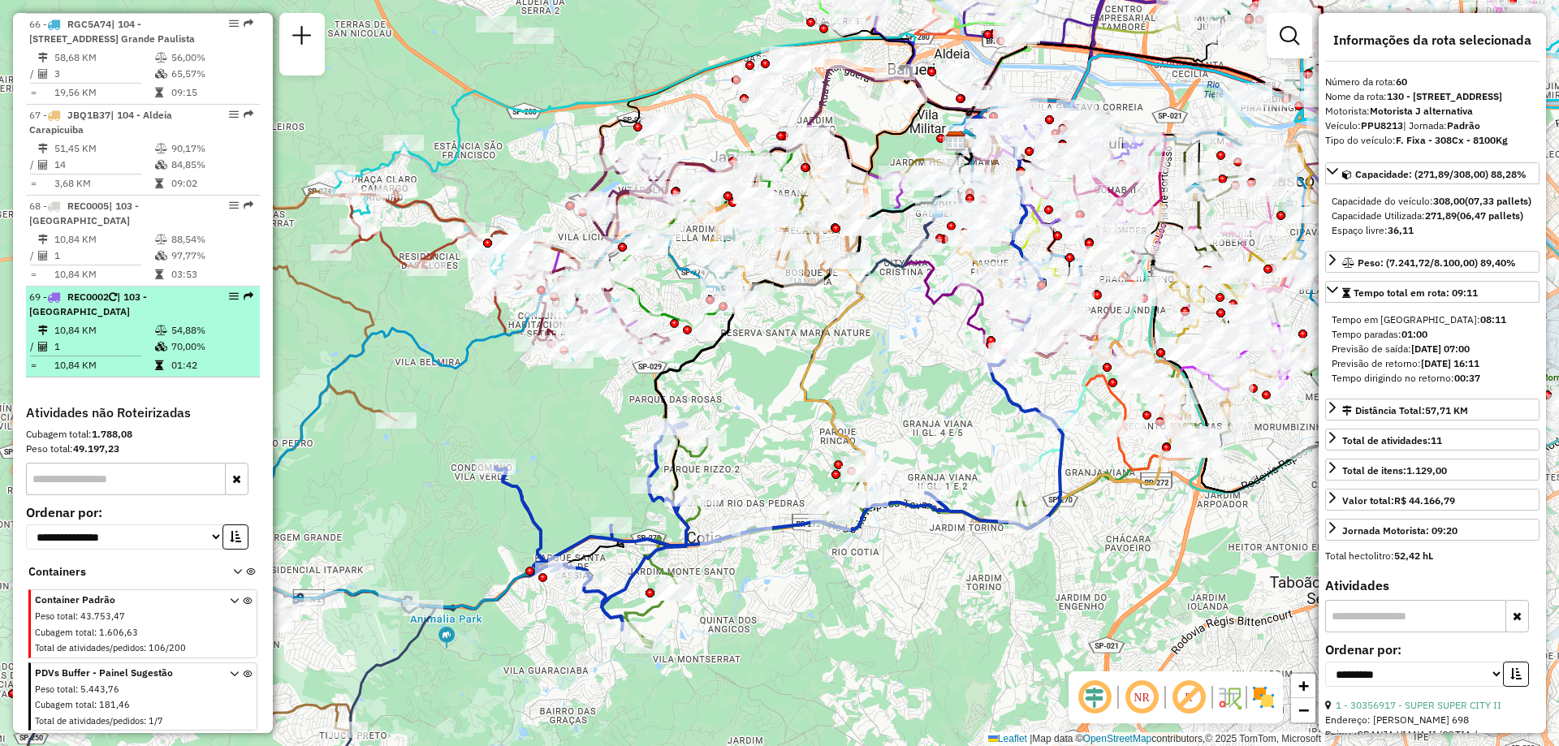
click at [128, 334] on td "10,84 KM" at bounding box center [104, 330] width 101 height 16
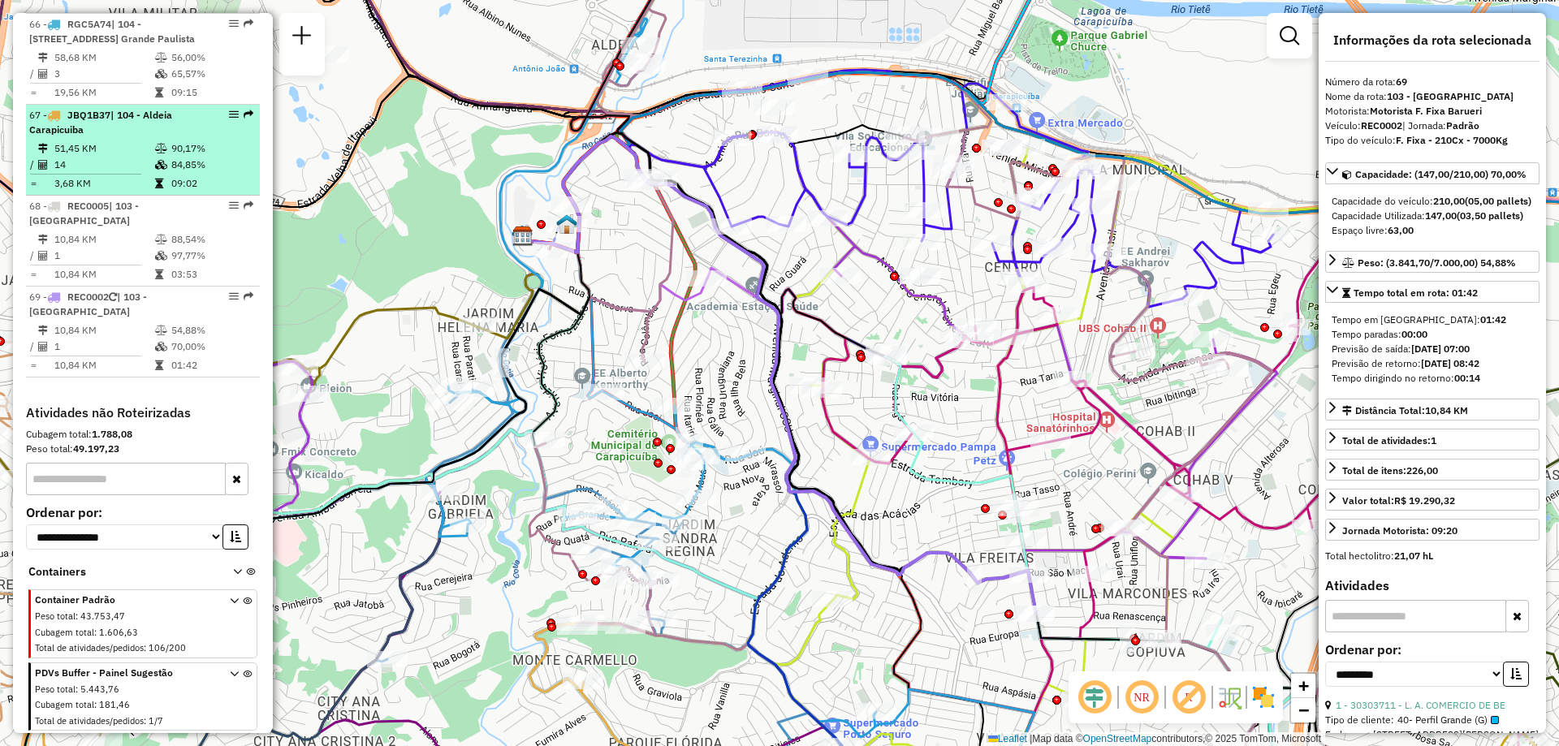
click at [128, 129] on div "67 - JBQ1B37 | 104 - Aldeia Carapicuiba" at bounding box center [115, 122] width 172 height 29
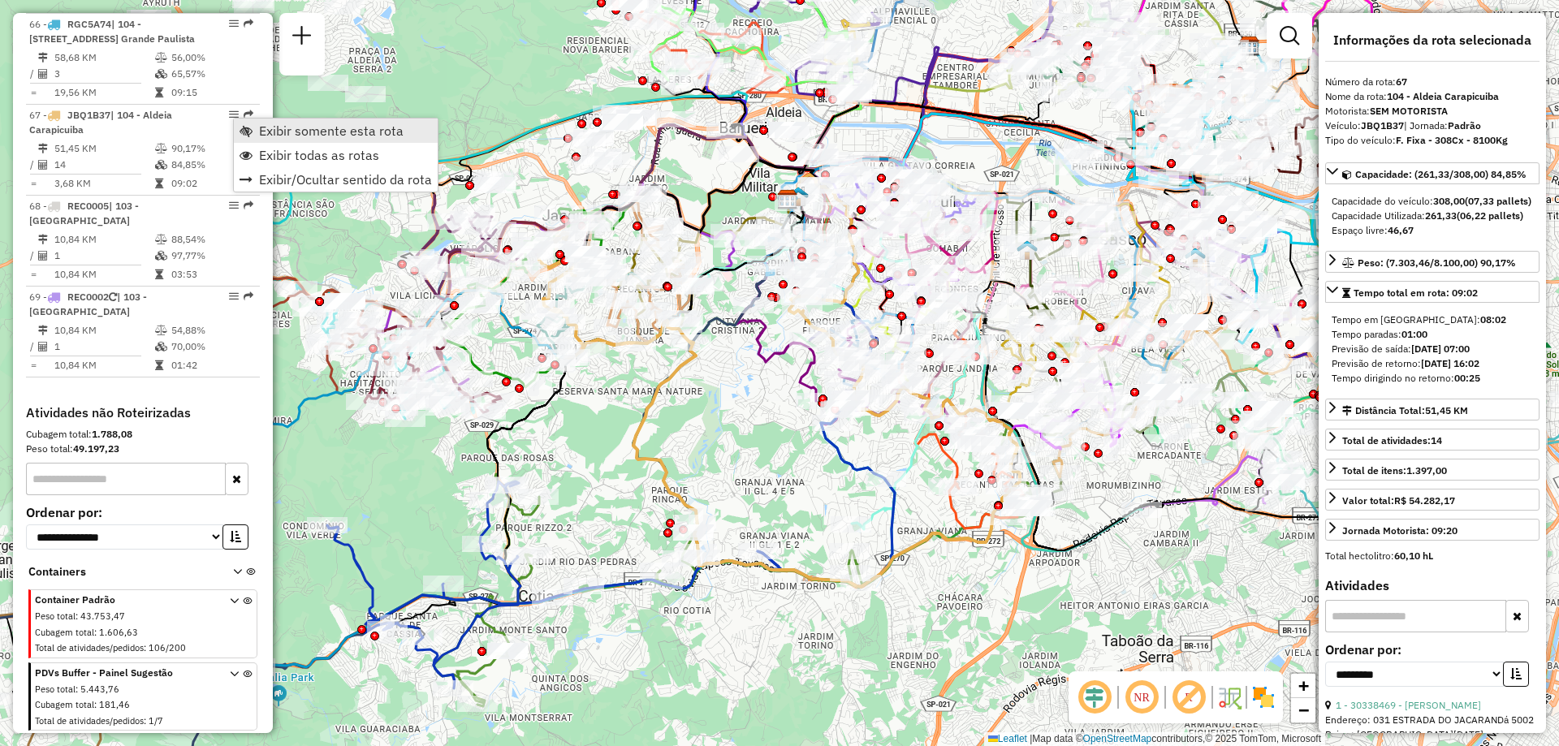
click at [270, 129] on span "Exibir somente esta rota" at bounding box center [331, 130] width 145 height 13
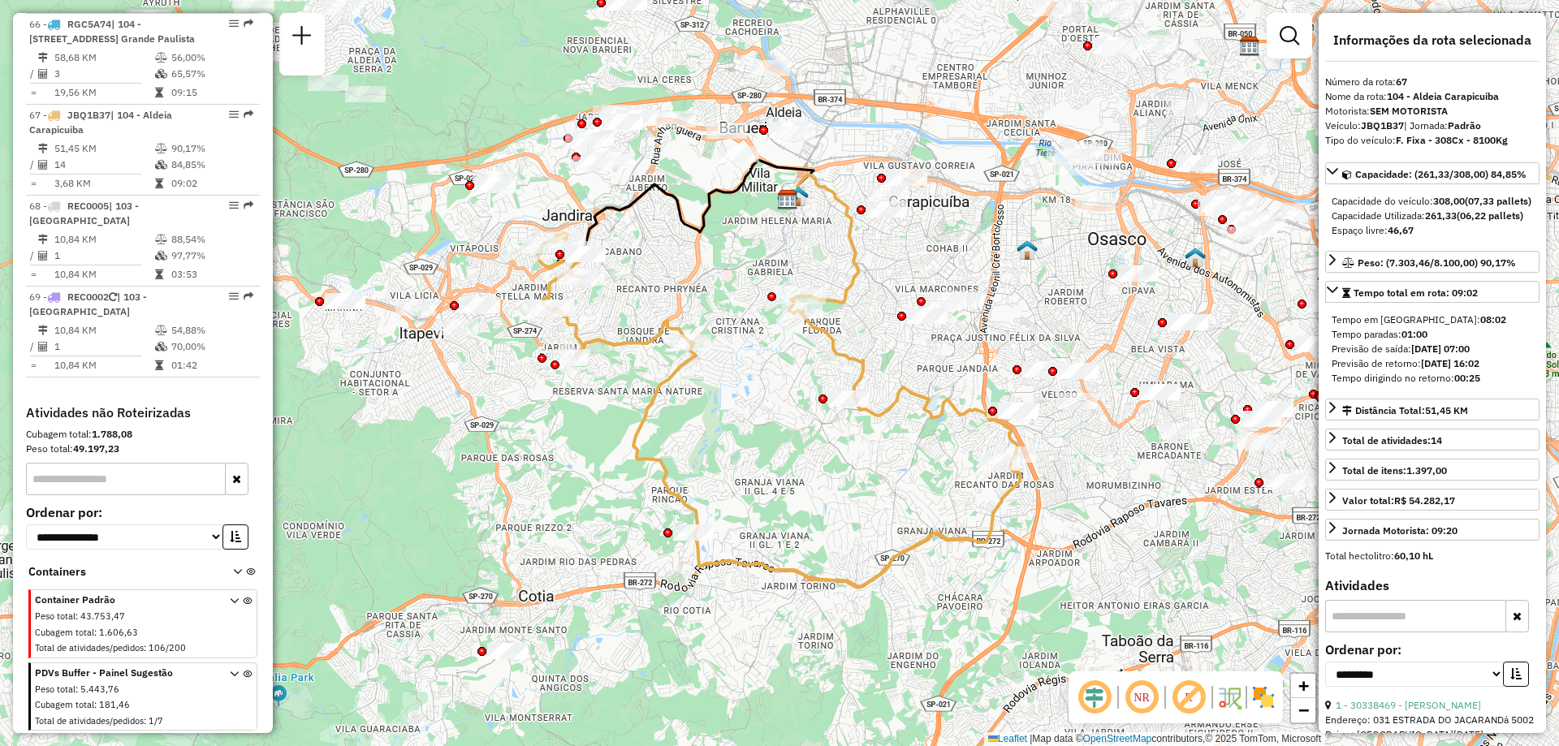
click at [1144, 699] on em at bounding box center [1141, 697] width 39 height 39
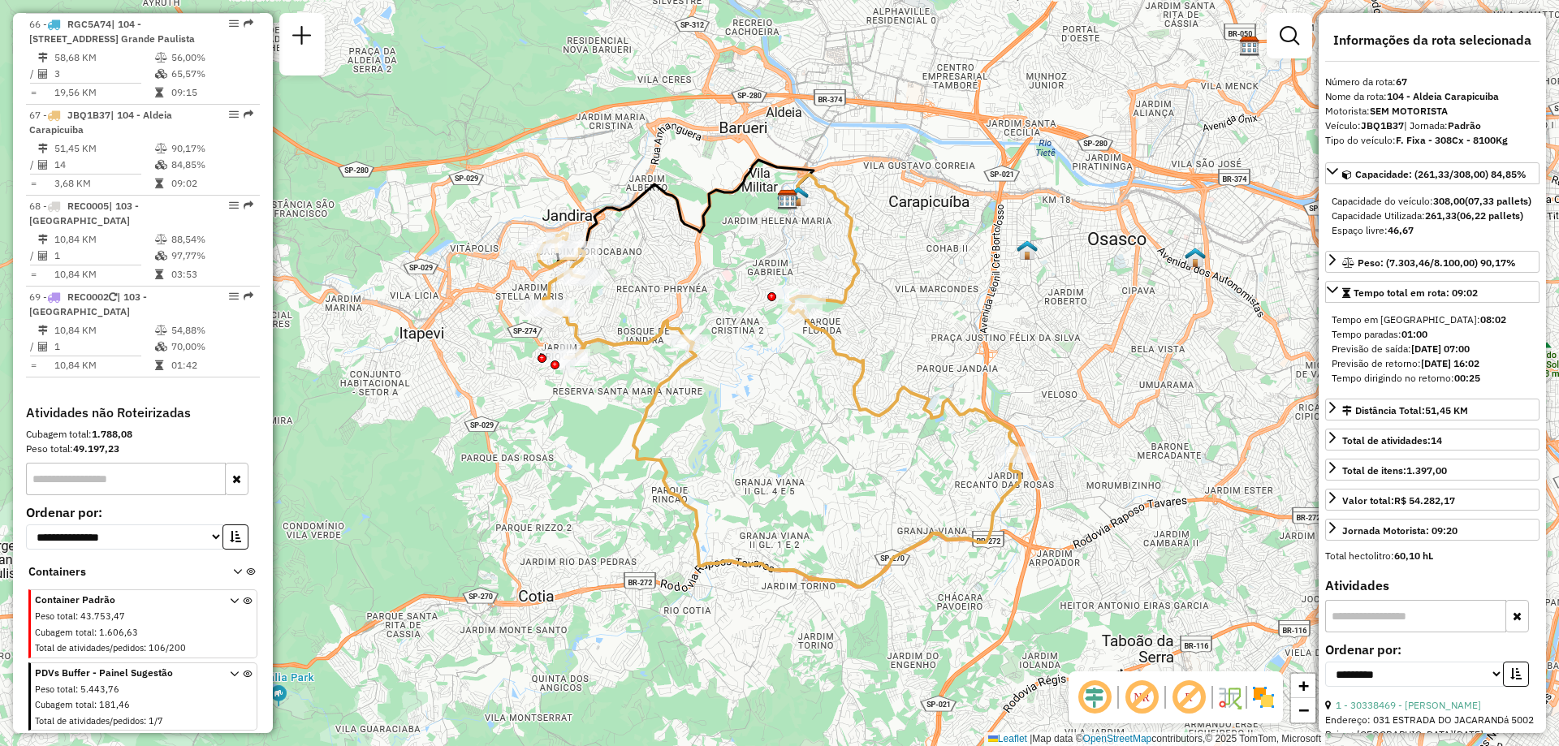
click at [1261, 695] on img at bounding box center [1264, 698] width 26 height 26
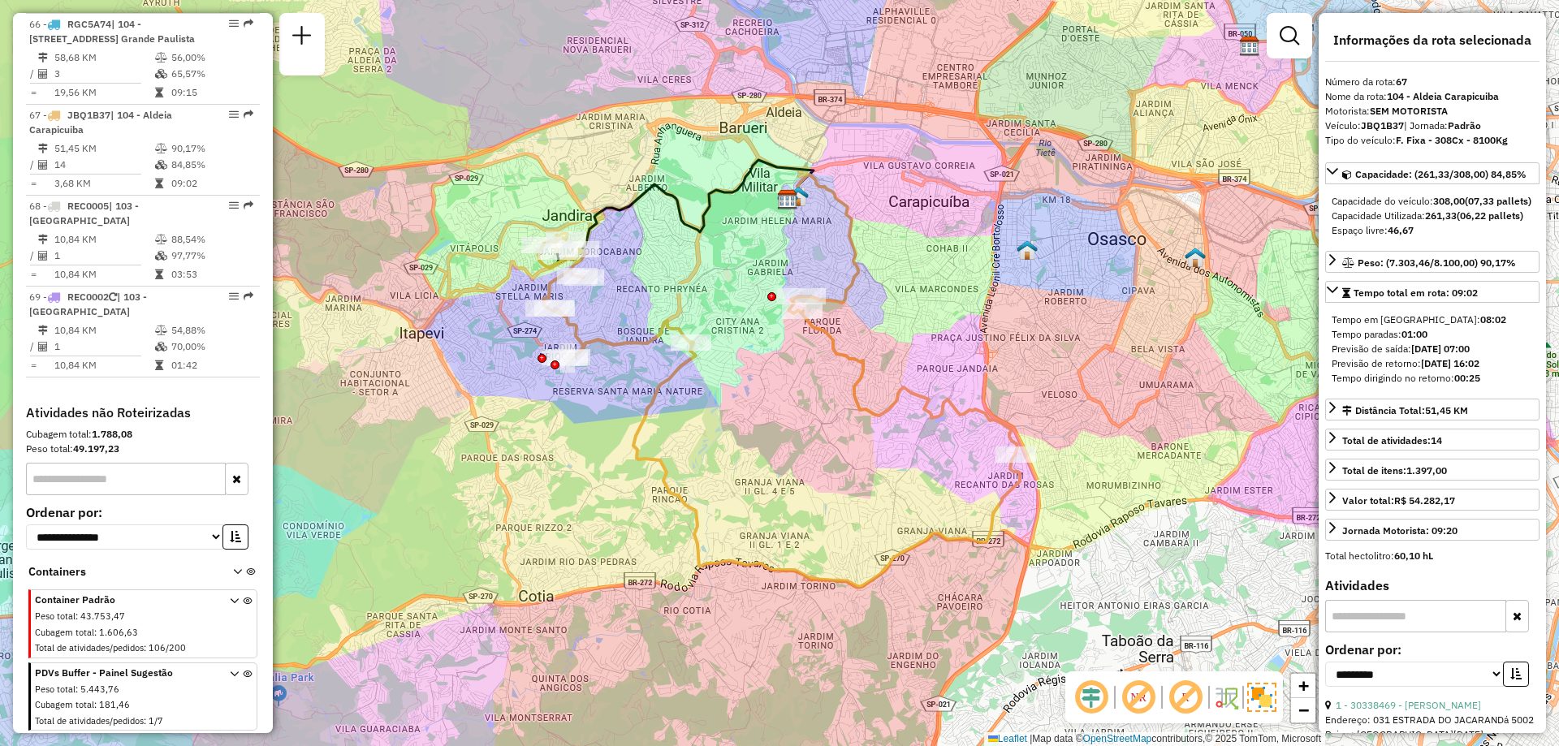
scroll to position [5881, 0]
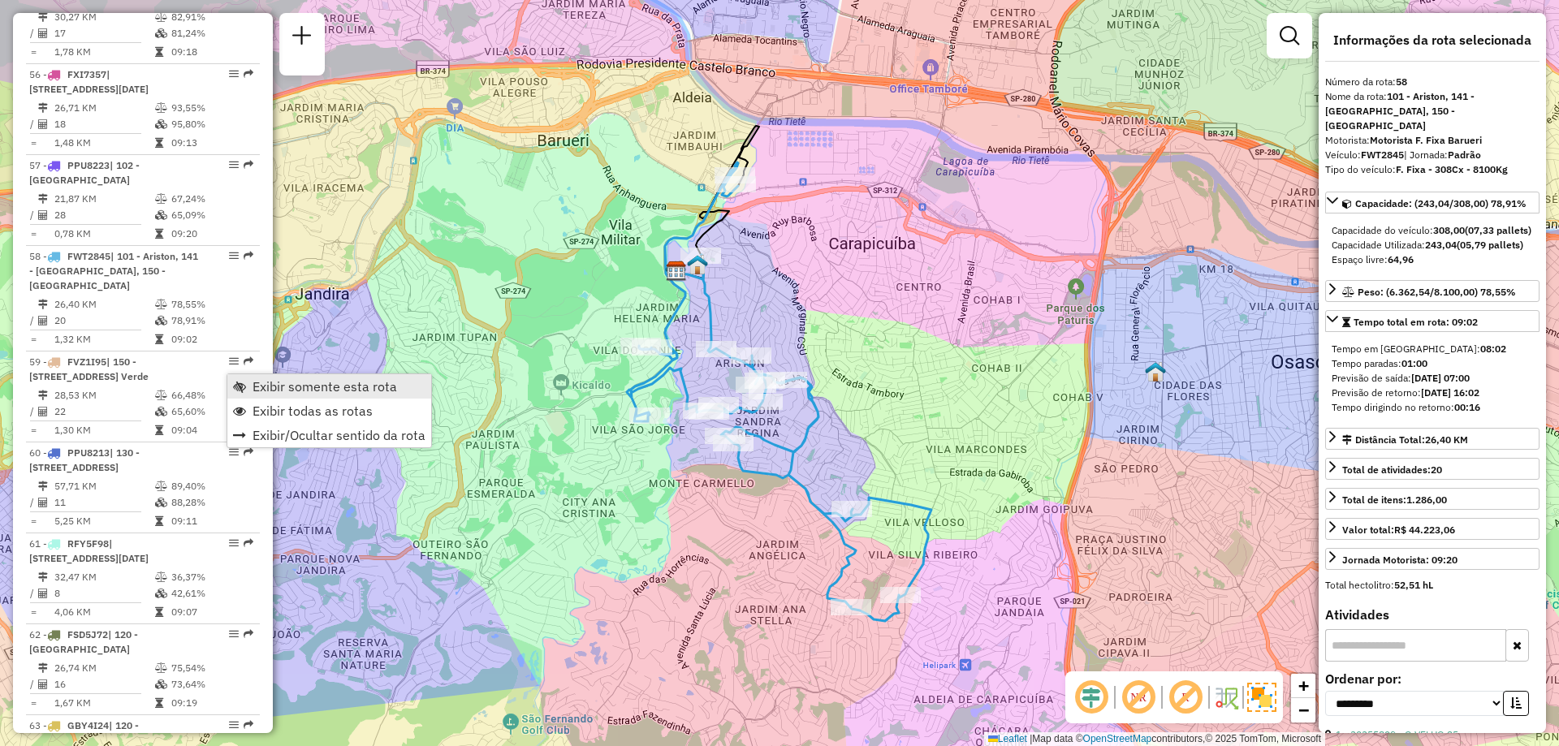
click at [292, 386] on span "Exibir somente esta rota" at bounding box center [325, 386] width 145 height 13
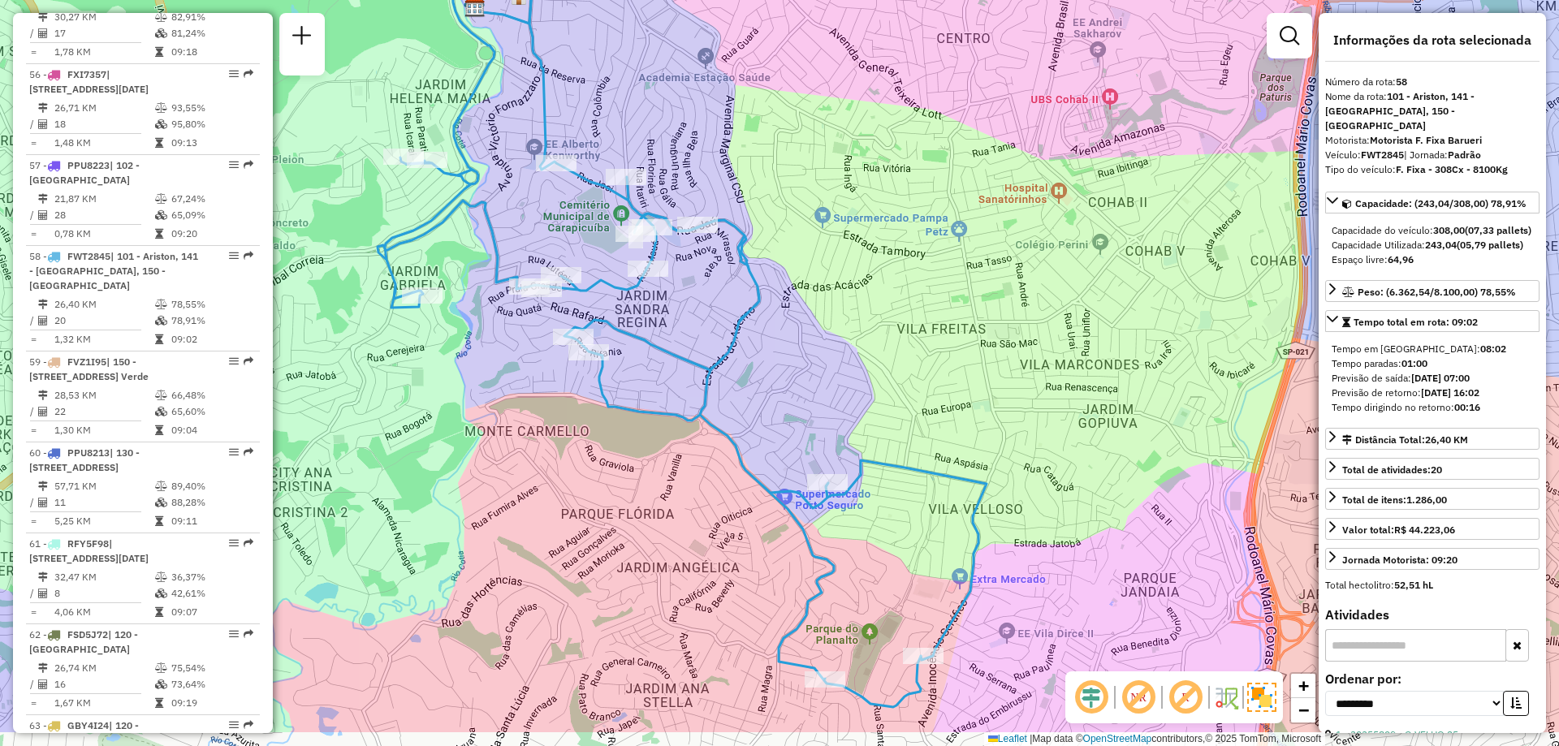
drag, startPoint x: 908, startPoint y: 417, endPoint x: 900, endPoint y: 304, distance: 113.2
click at [900, 304] on div "Janela de atendimento Grade de atendimento Capacidade Transportadoras Veículos …" at bounding box center [779, 373] width 1559 height 746
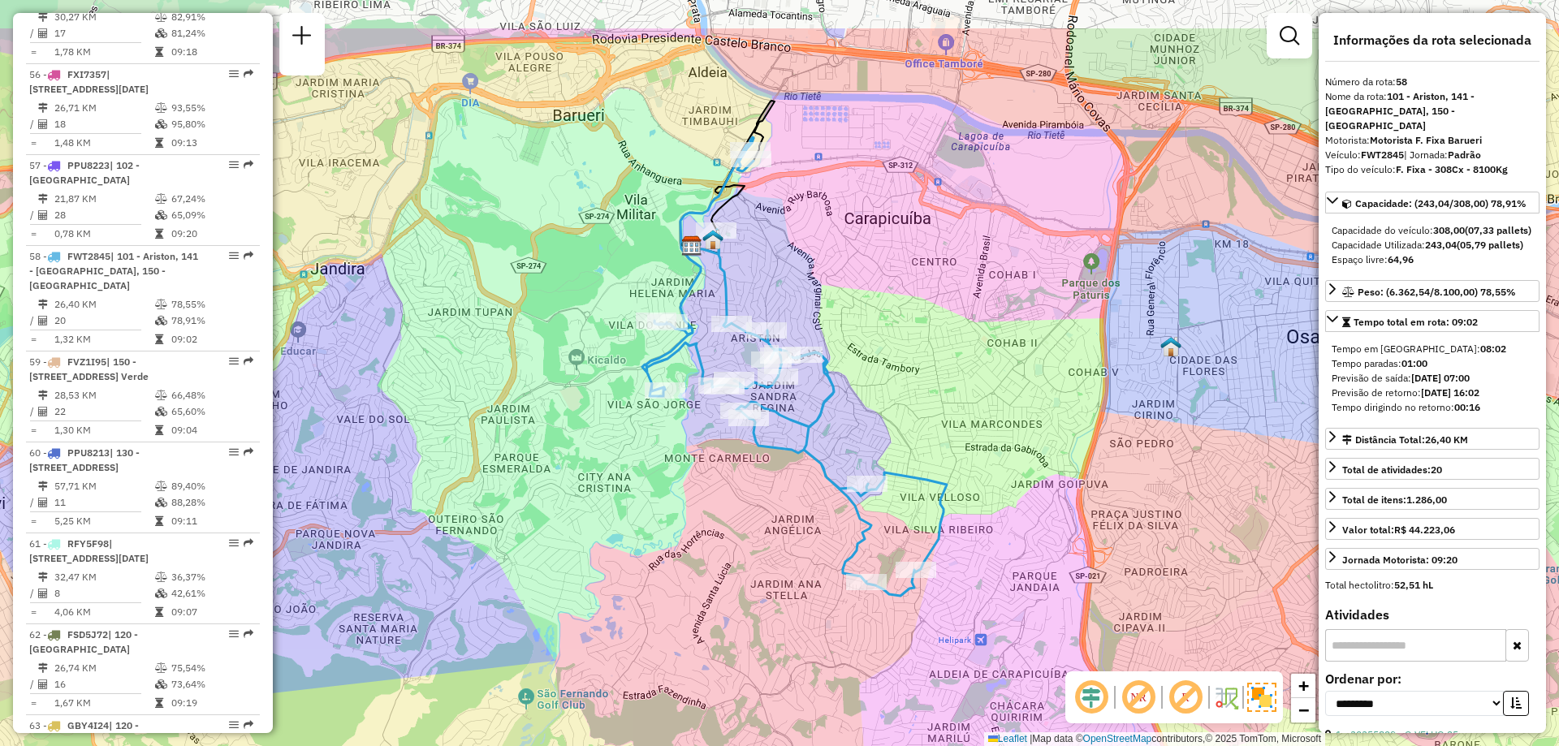
drag, startPoint x: 929, startPoint y: 300, endPoint x: 935, endPoint y: 403, distance: 103.3
click at [935, 403] on div "Janela de atendimento Grade de atendimento Capacidade Transportadoras Veículos …" at bounding box center [779, 373] width 1559 height 746
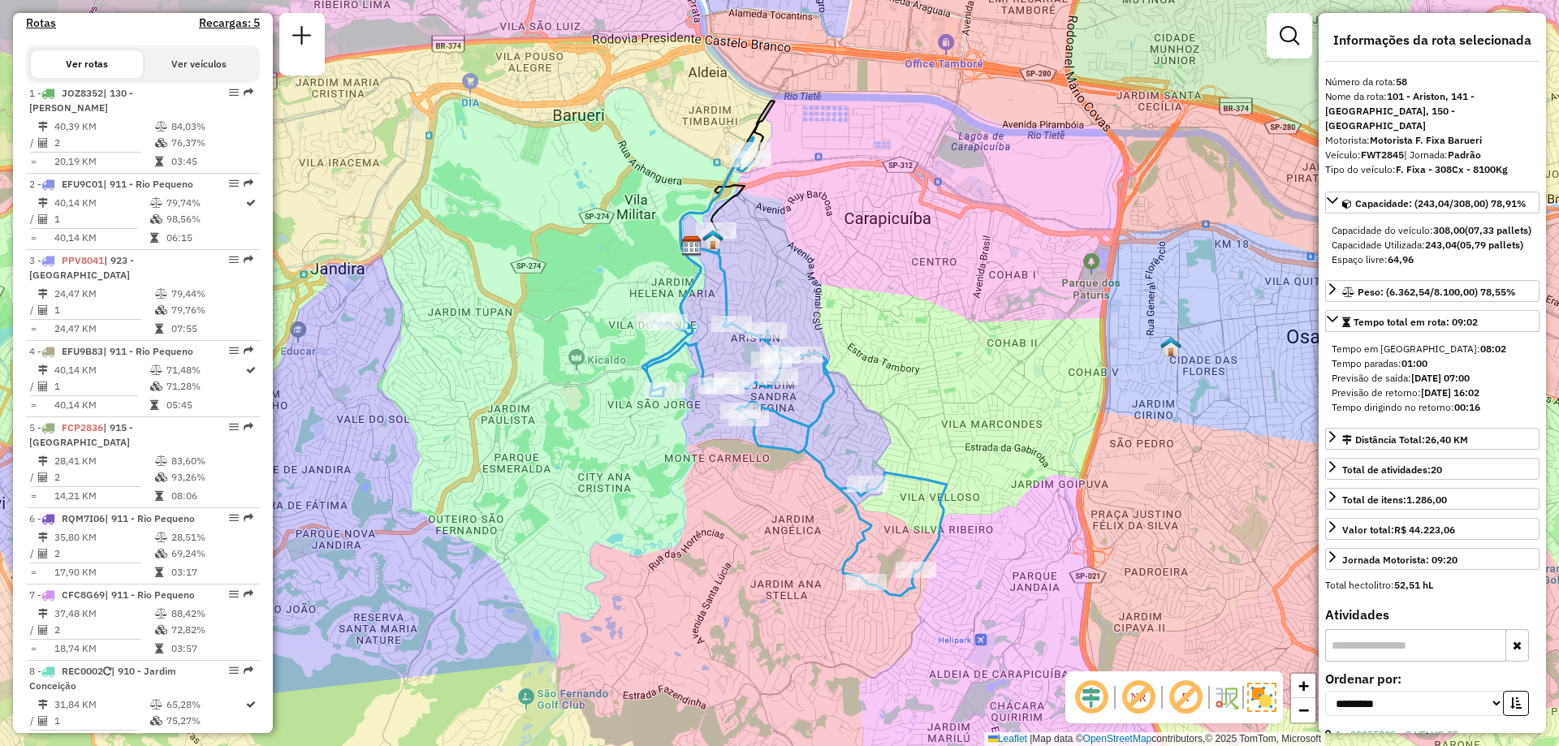
scroll to position [0, 0]
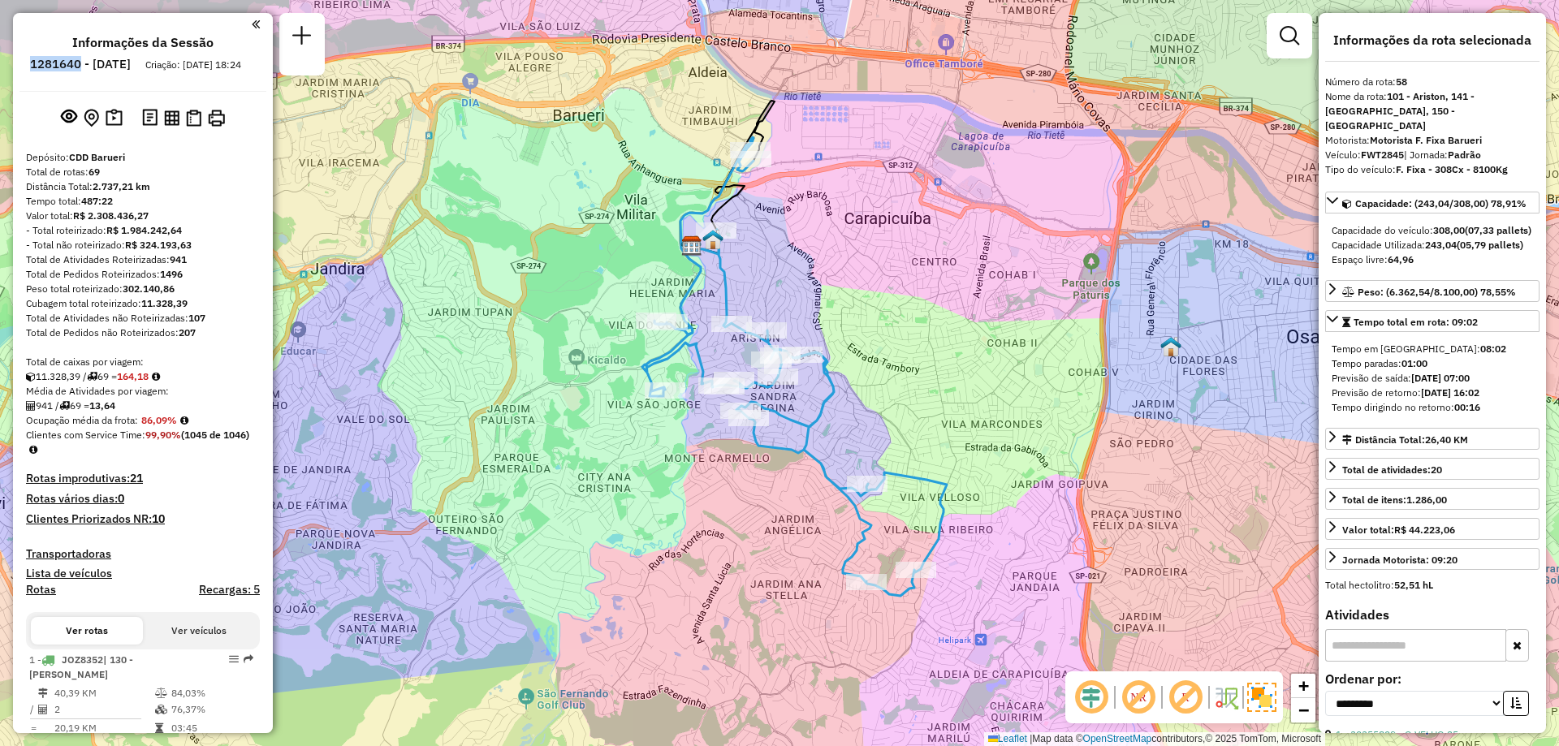
drag, startPoint x: 127, startPoint y: 65, endPoint x: 77, endPoint y: 70, distance: 49.8
click at [77, 70] on h6 "1281640 - [DATE]" at bounding box center [80, 64] width 101 height 15
copy h6 "1281640"
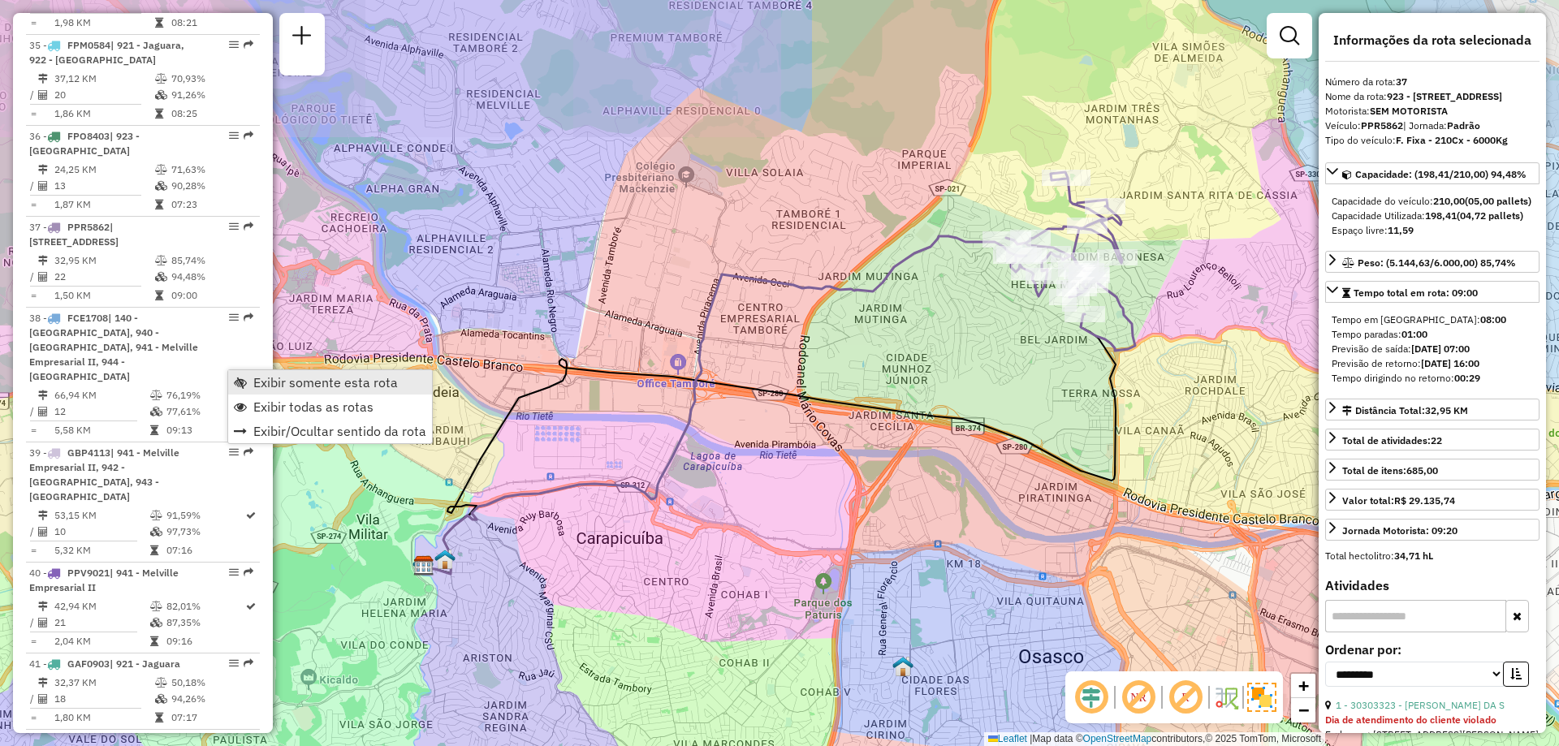
click at [296, 379] on span "Exibir somente esta rota" at bounding box center [325, 382] width 145 height 13
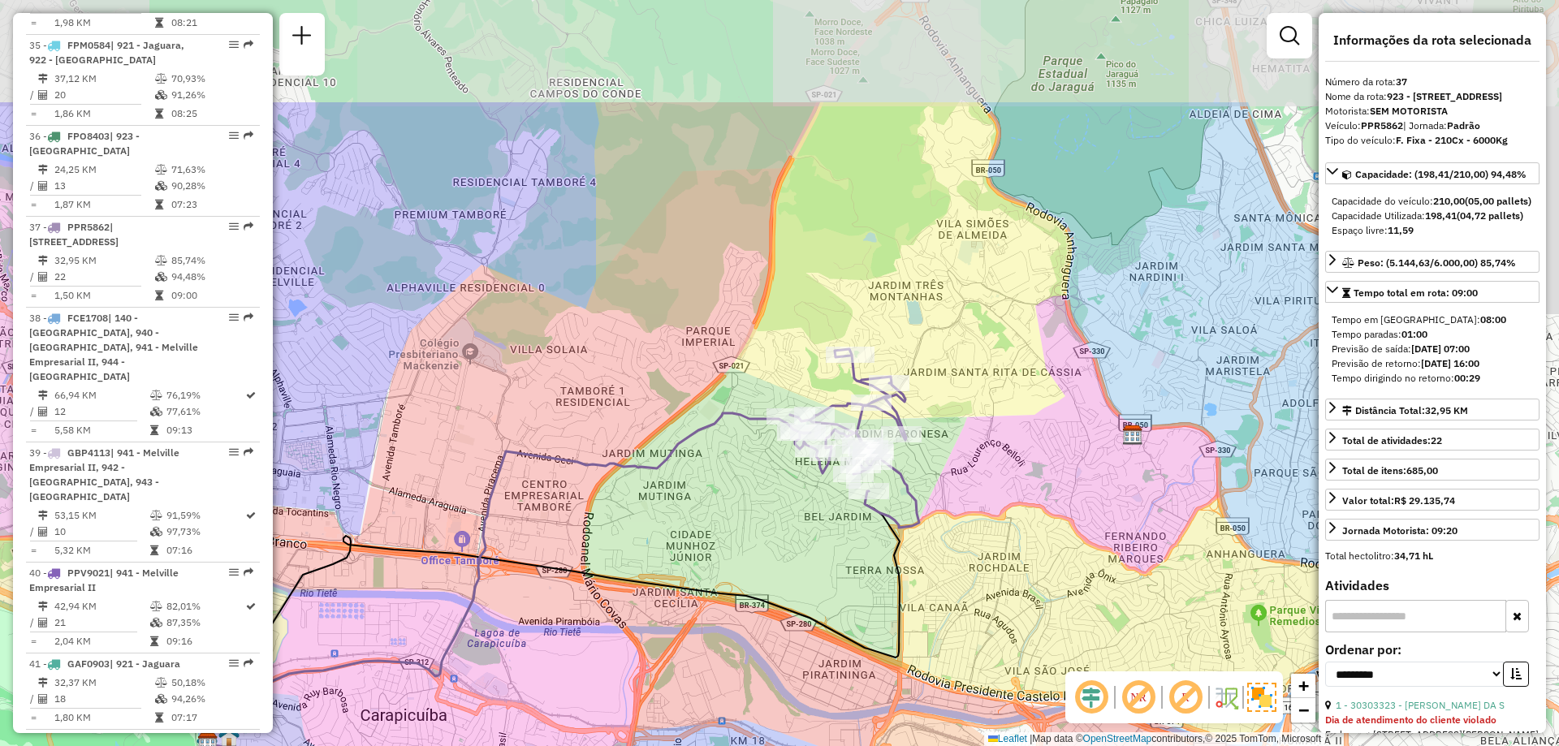
drag, startPoint x: 1198, startPoint y: 335, endPoint x: 984, endPoint y: 499, distance: 269.3
click at [988, 499] on div "Janela de atendimento Grade de atendimento Capacidade Transportadoras Veículos …" at bounding box center [779, 373] width 1559 height 746
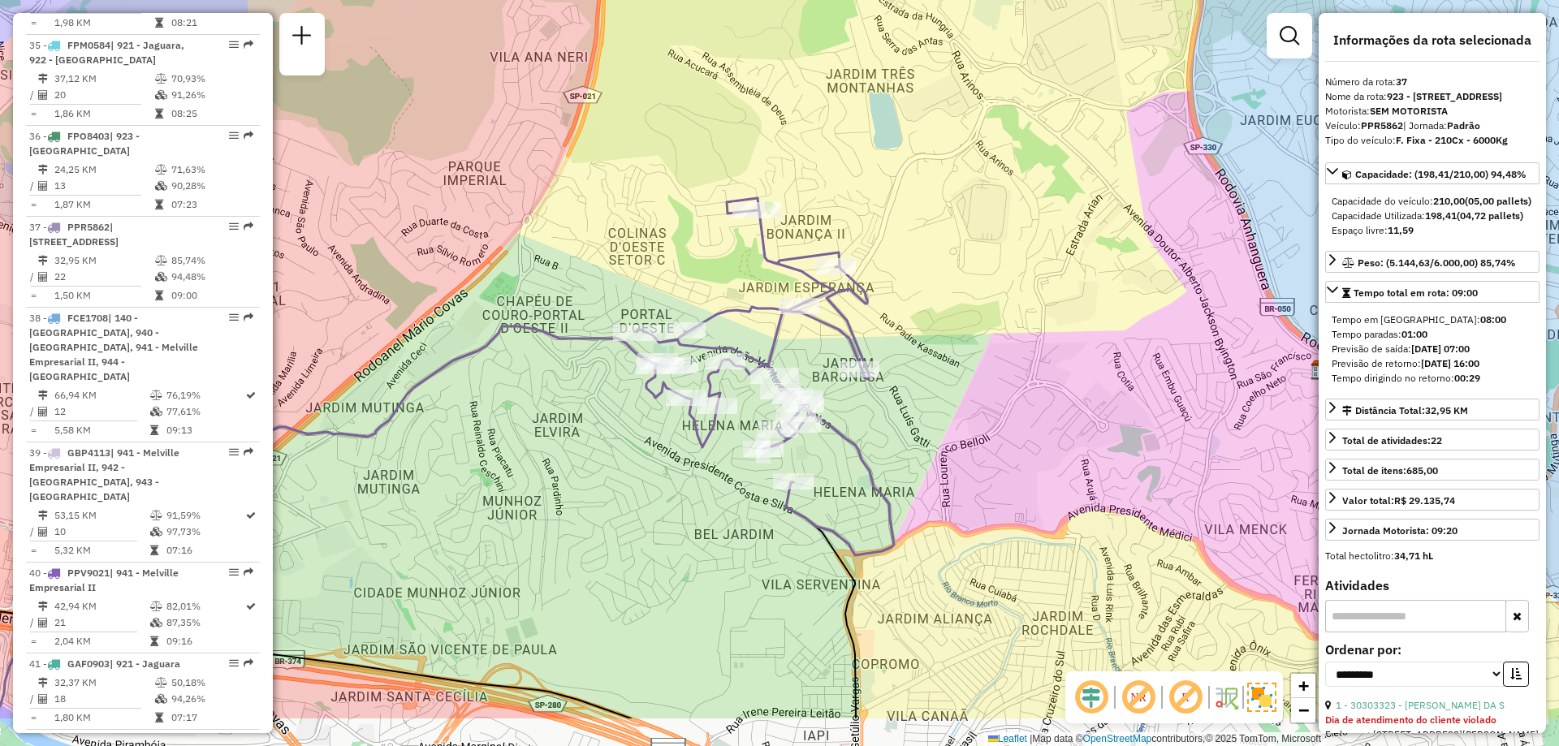
drag, startPoint x: 1011, startPoint y: 306, endPoint x: 901, endPoint y: 204, distance: 150.6
click at [901, 204] on div "Janela de atendimento Grade de atendimento Capacidade Transportadoras Veículos …" at bounding box center [779, 373] width 1559 height 746
